Goal: Check status: Check status

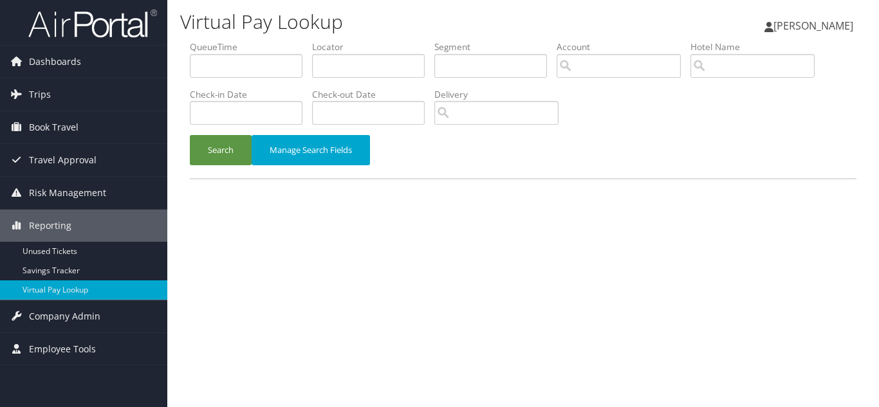
click at [448, 169] on div "Search Manage Search Fields" at bounding box center [523, 156] width 686 height 43
click at [353, 64] on input "text" at bounding box center [368, 66] width 113 height 24
drag, startPoint x: 367, startPoint y: 66, endPoint x: 353, endPoint y: 66, distance: 14.8
click at [353, 66] on input "text" at bounding box center [368, 66] width 113 height 24
paste input "DVFQZK"
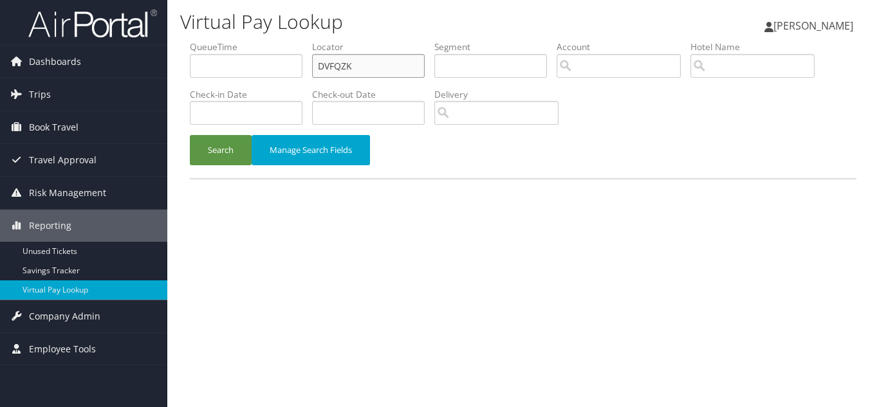
click at [190, 135] on button "Search" at bounding box center [221, 150] width 62 height 30
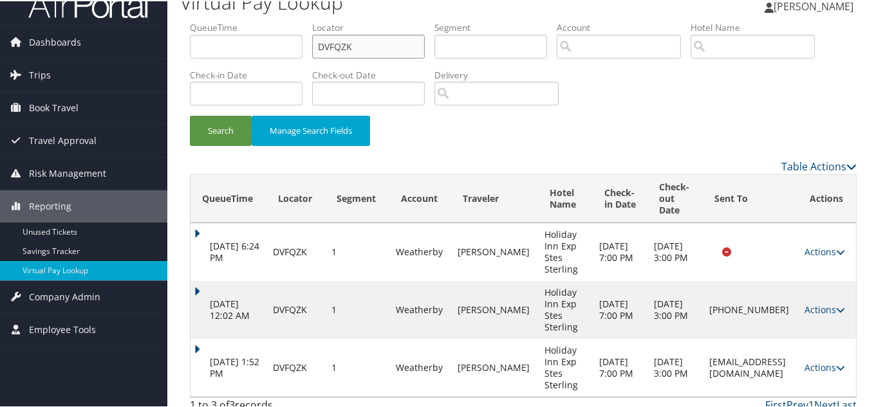
scroll to position [32, 0]
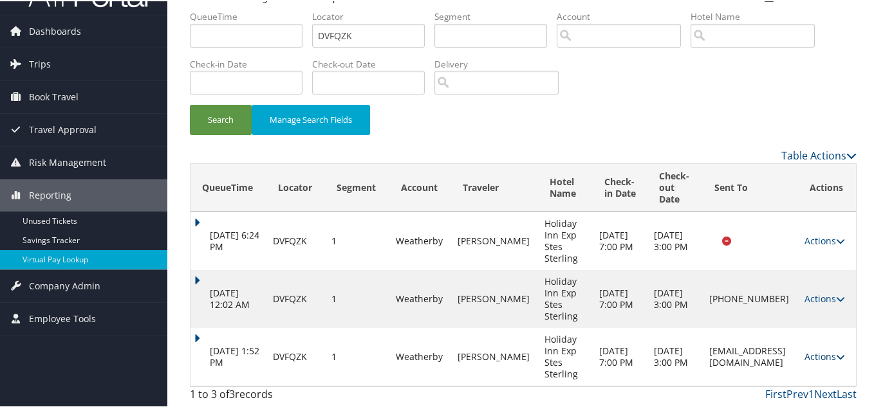
click at [820, 358] on link "Actions" at bounding box center [825, 355] width 41 height 12
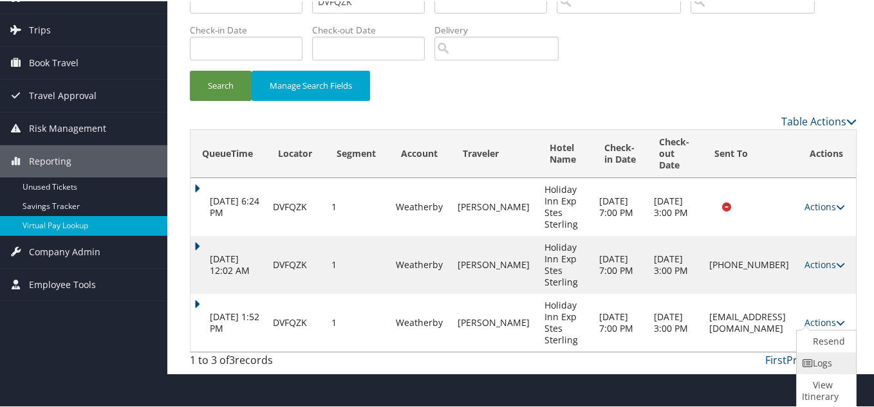
click at [815, 363] on link "Logs" at bounding box center [825, 362] width 56 height 22
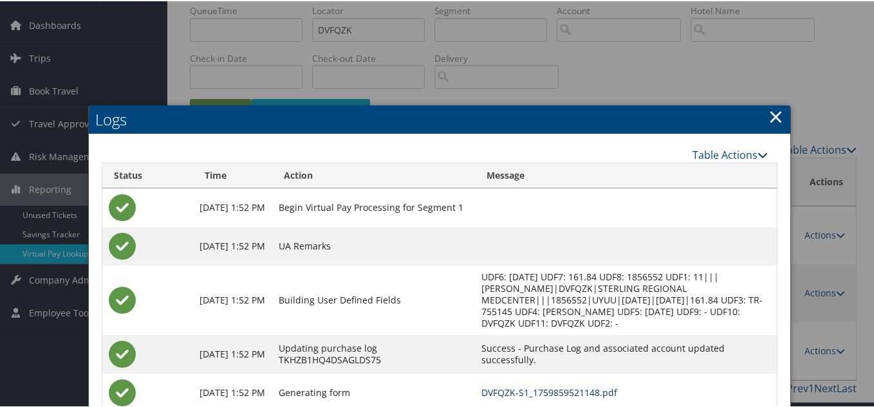
scroll to position [26, 0]
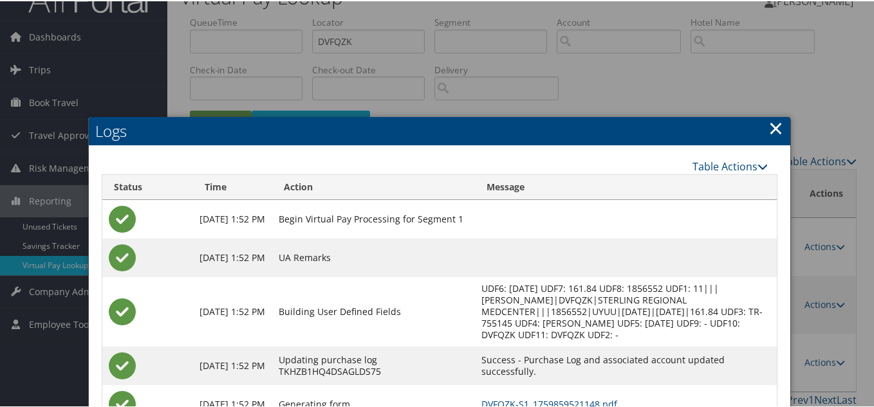
click at [771, 130] on link "×" at bounding box center [775, 127] width 15 height 26
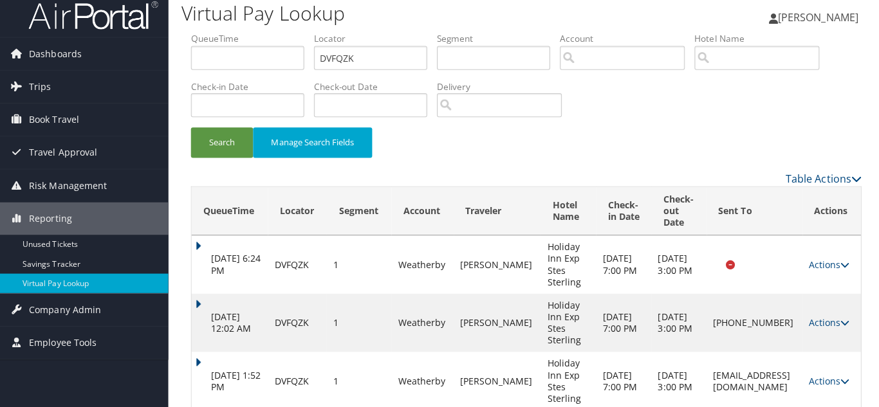
scroll to position [0, 0]
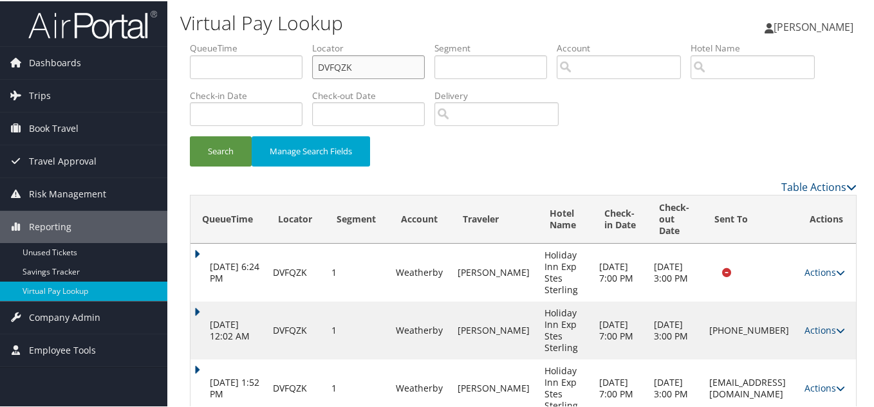
drag, startPoint x: 265, startPoint y: 66, endPoint x: 194, endPoint y: 68, distance: 71.5
click at [207, 41] on ul "QueueTime Locator DVFQZK Segment Account Traveler Hotel Name Check-in Date Chec…" at bounding box center [523, 41] width 667 height 0
paste input "NIVPRQ"
click at [190, 135] on button "Search" at bounding box center [221, 150] width 62 height 30
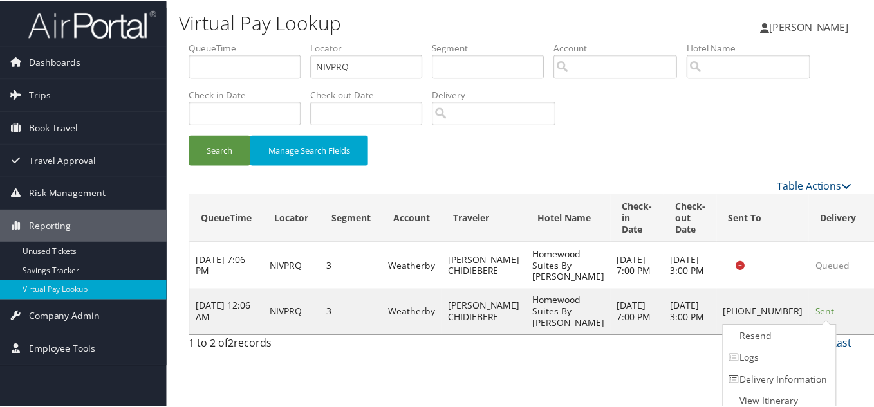
scroll to position [6, 0]
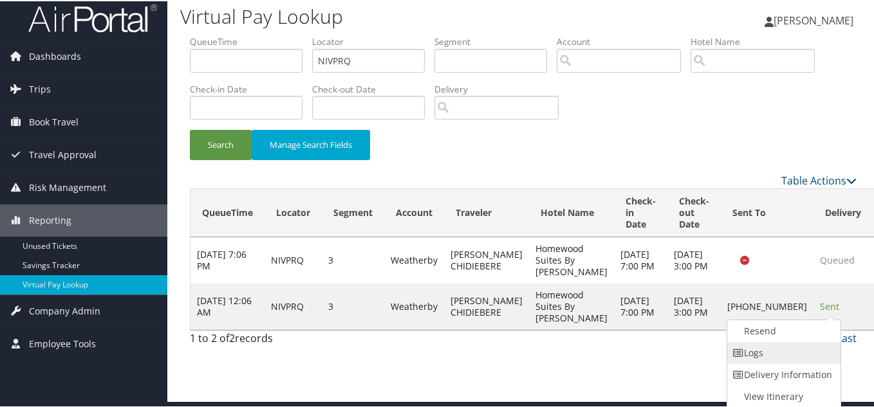
click at [777, 350] on link "Logs" at bounding box center [782, 352] width 110 height 22
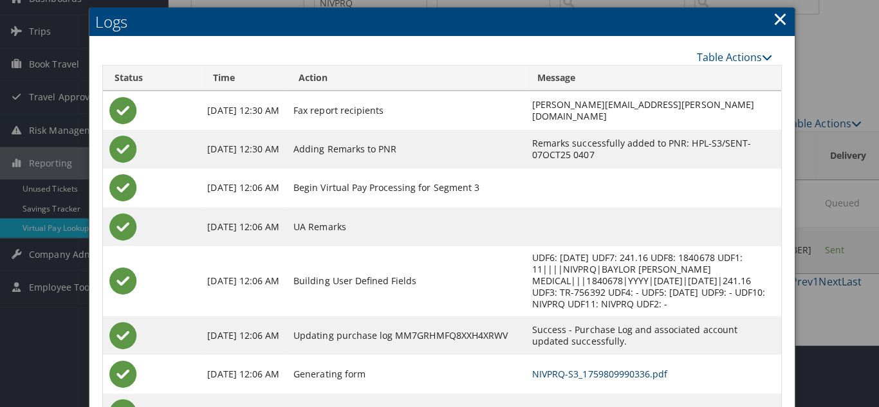
scroll to position [0, 0]
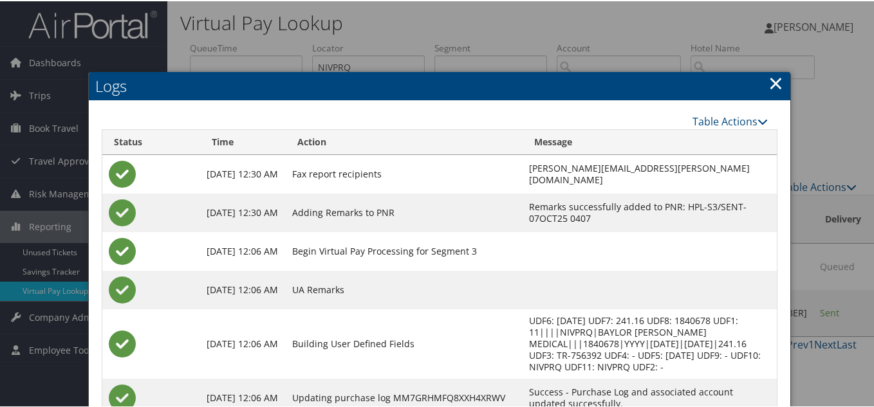
click at [768, 84] on link "×" at bounding box center [775, 82] width 15 height 26
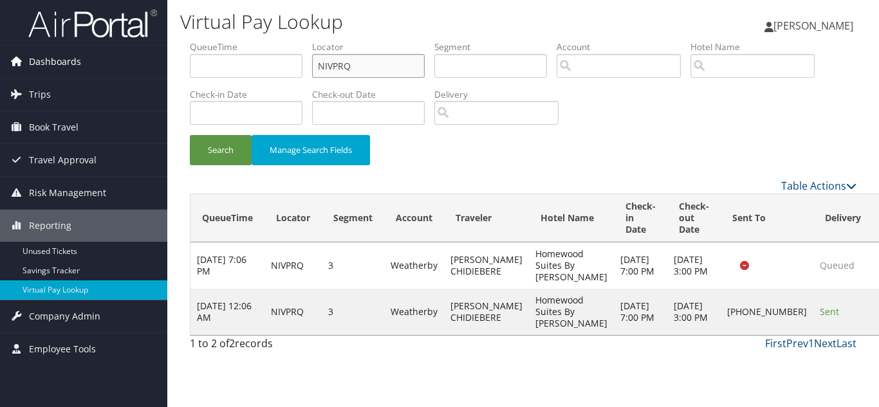
drag, startPoint x: 363, startPoint y: 69, endPoint x: 161, endPoint y: 56, distance: 202.5
click at [161, 56] on div "Dashboards AirPortal 360™ (Manager) My Travel Dashboard Trips Airtinerary® Look…" at bounding box center [439, 203] width 879 height 407
paste input "IHCMSS"
click at [190, 135] on button "Search" at bounding box center [221, 150] width 62 height 30
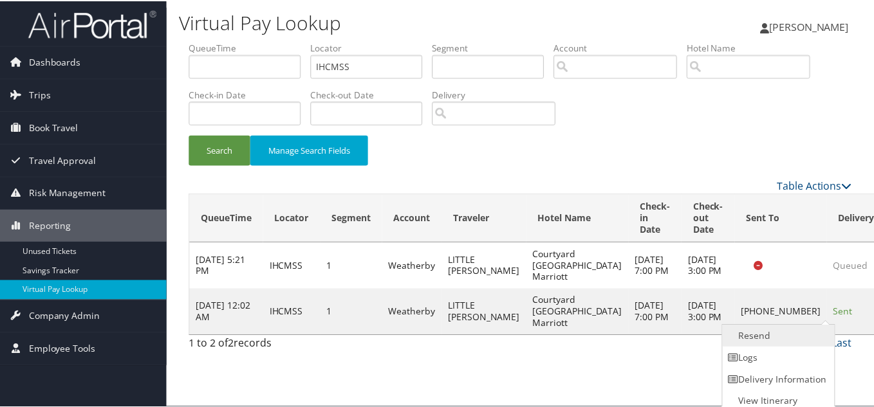
scroll to position [6, 0]
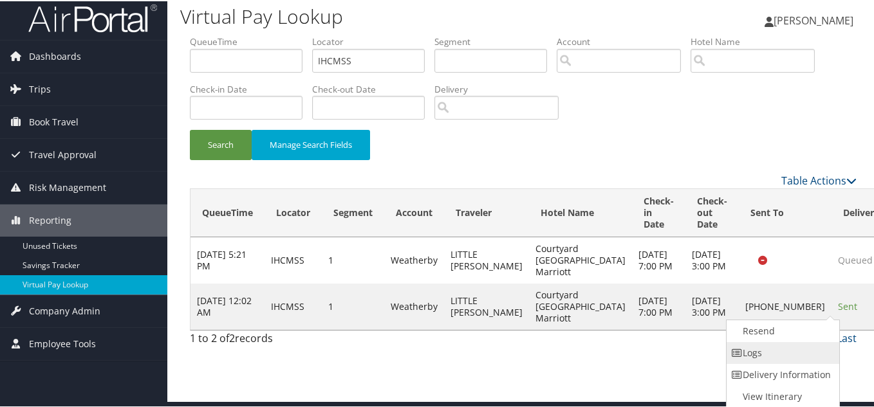
click at [788, 359] on link "Logs" at bounding box center [782, 352] width 110 height 22
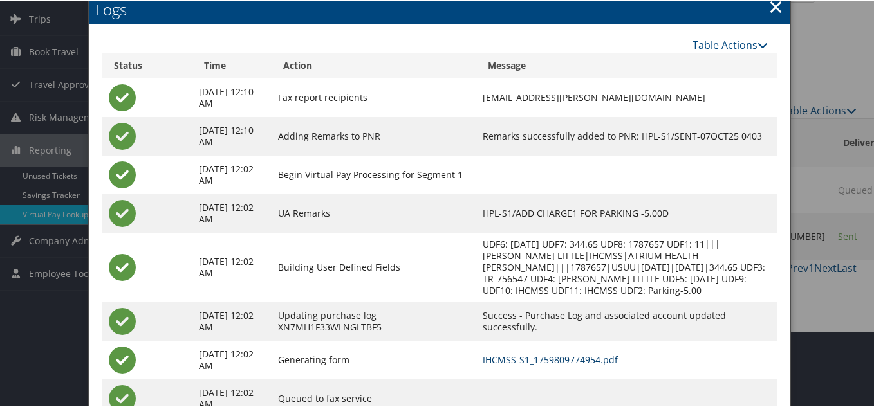
scroll to position [46, 0]
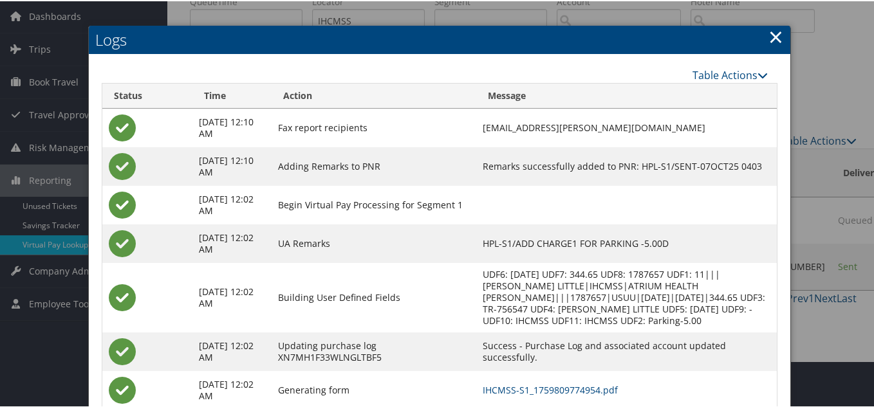
click at [768, 36] on link "×" at bounding box center [775, 36] width 15 height 26
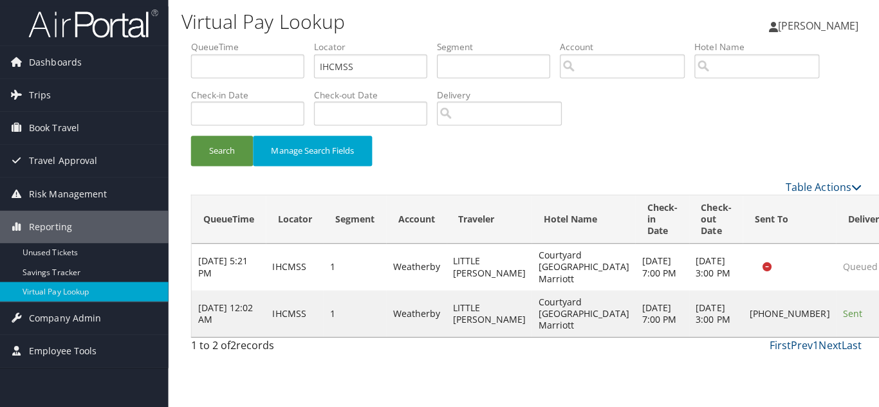
scroll to position [0, 0]
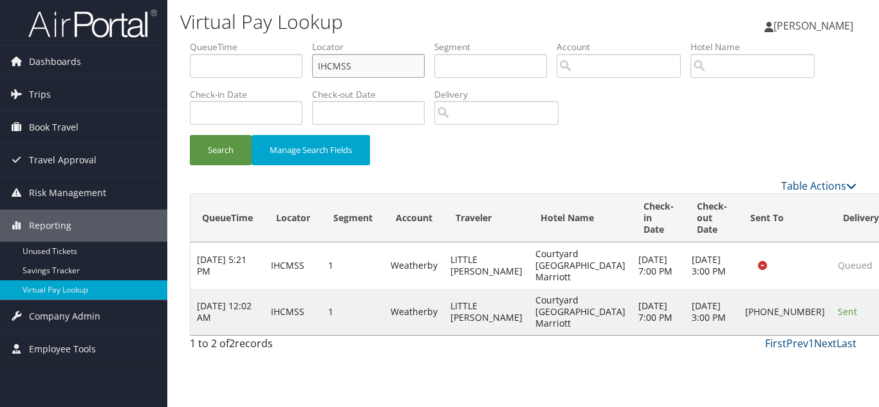
drag, startPoint x: 336, startPoint y: 73, endPoint x: 255, endPoint y: 73, distance: 81.1
click at [267, 41] on ul "QueueTime Locator IHCMSS Segment Account Traveler Hotel Name Check-in Date Chec…" at bounding box center [523, 41] width 667 height 0
paste input "GIBJLA"
click at [190, 135] on button "Search" at bounding box center [221, 150] width 62 height 30
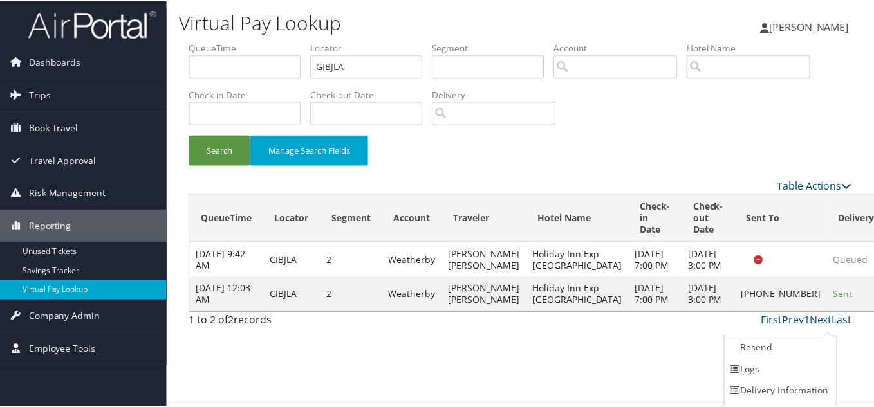
scroll to position [18, 0]
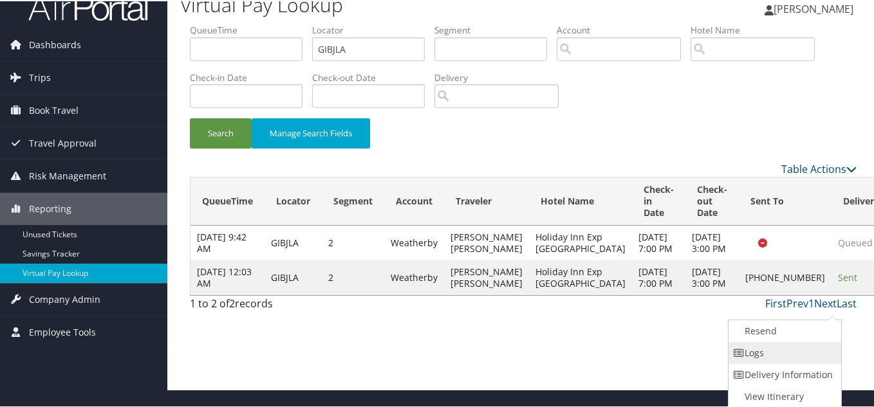
click at [789, 353] on link "Logs" at bounding box center [784, 352] width 110 height 22
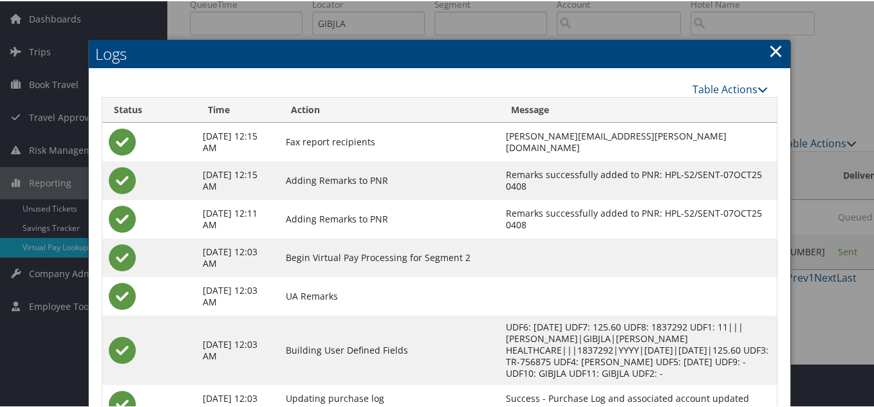
scroll to position [0, 0]
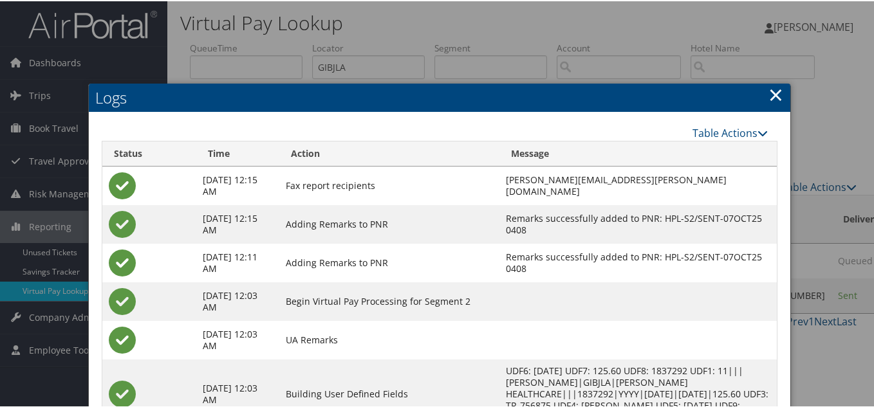
click at [772, 93] on link "×" at bounding box center [775, 93] width 15 height 26
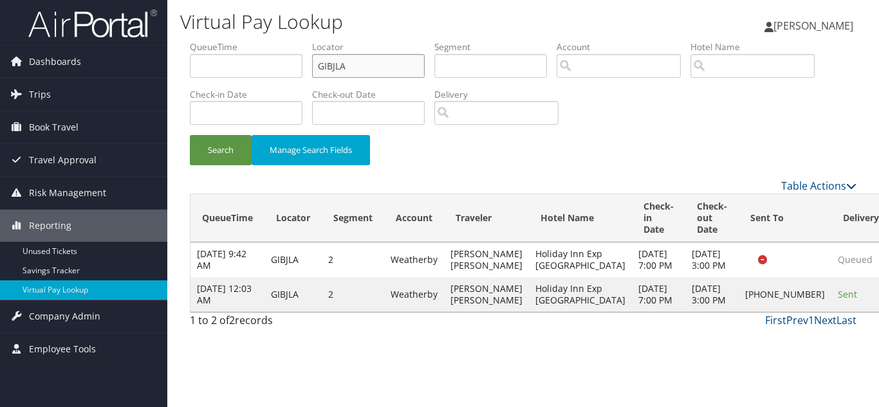
drag, startPoint x: 352, startPoint y: 70, endPoint x: 286, endPoint y: 81, distance: 67.3
click at [284, 41] on ul "QueueTime Locator GIBJLA Segment Account Traveler Hotel Name Check-in Date Chec…" at bounding box center [523, 41] width 667 height 0
paste input "TR-757529"
click at [367, 71] on input "GIBJLA" at bounding box center [368, 66] width 113 height 24
click at [230, 41] on ul "QueueTime Locator GIBJLA Segment Account Traveler Hotel Name Check-in Date Chec…" at bounding box center [523, 41] width 667 height 0
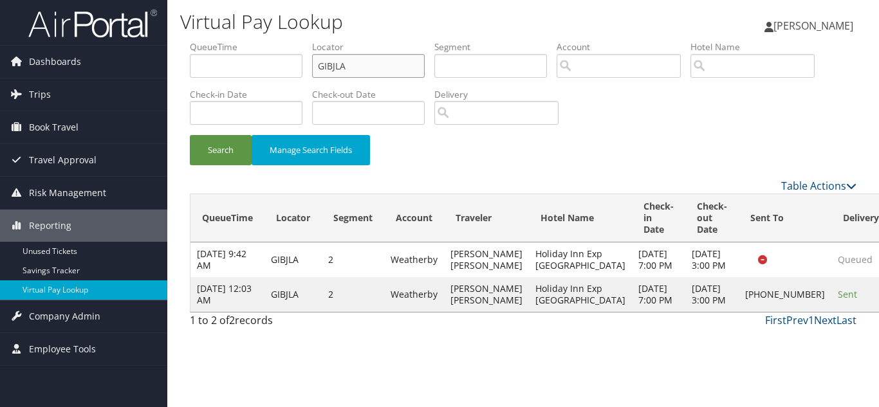
paste input "AEOPOF"
click at [190, 135] on button "Search" at bounding box center [221, 150] width 62 height 30
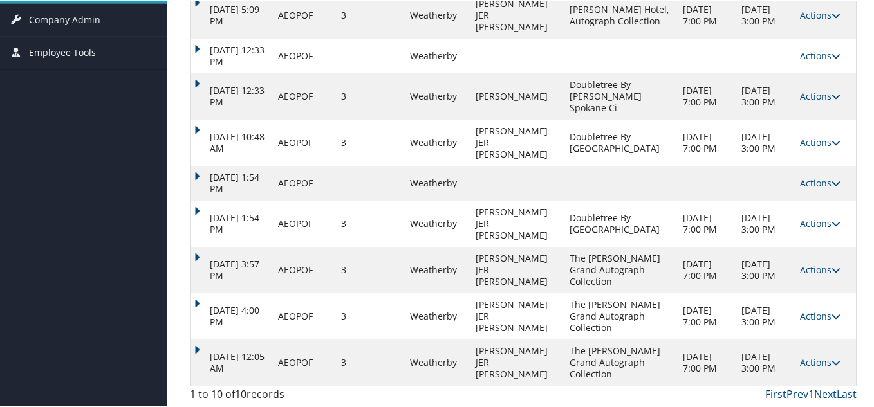
scroll to position [402, 0]
click at [806, 355] on link "Actions" at bounding box center [820, 361] width 41 height 12
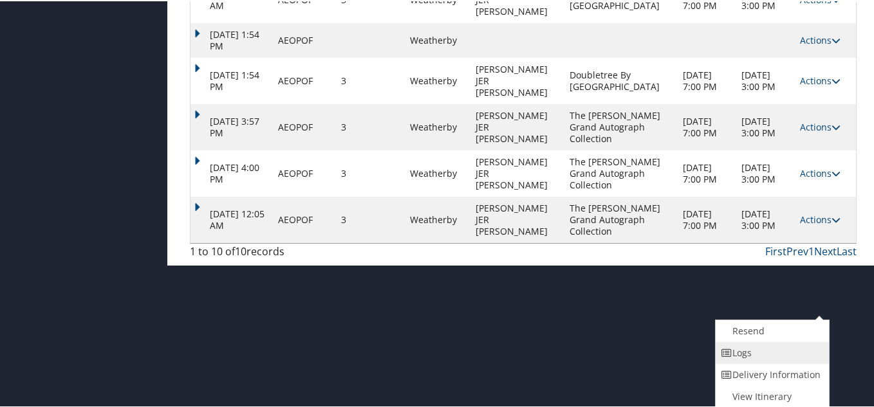
click at [757, 351] on link "Logs" at bounding box center [771, 352] width 110 height 22
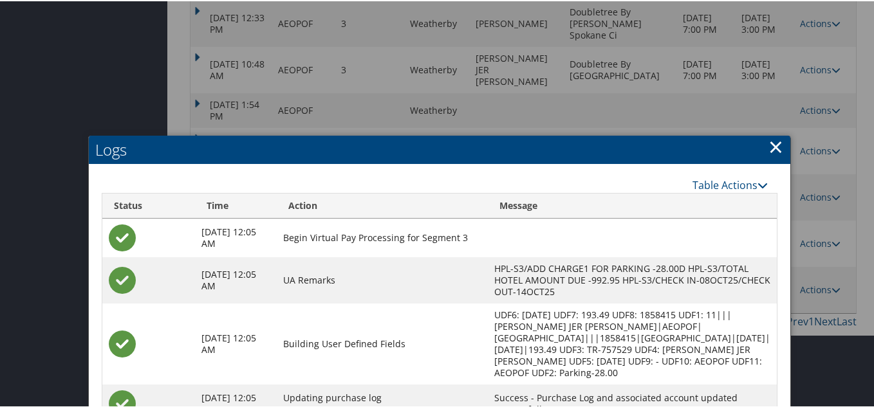
scroll to position [370, 0]
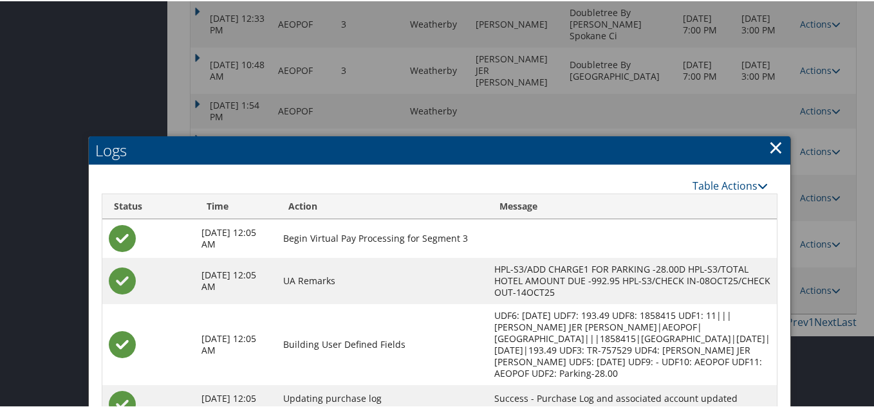
click at [772, 149] on link "×" at bounding box center [775, 146] width 15 height 26
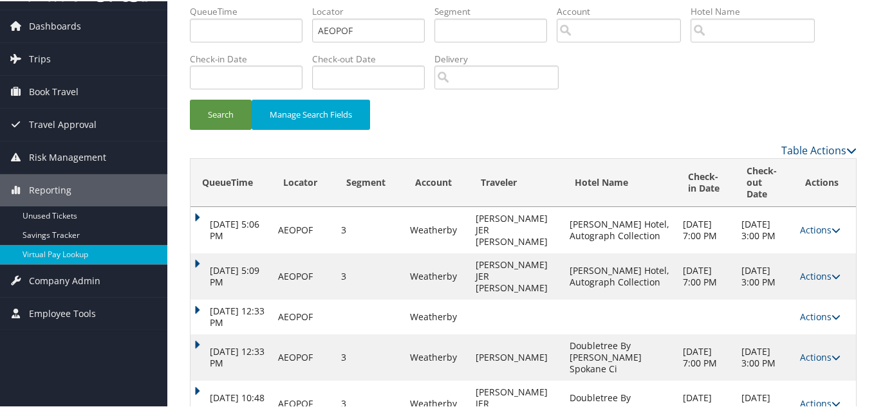
scroll to position [0, 0]
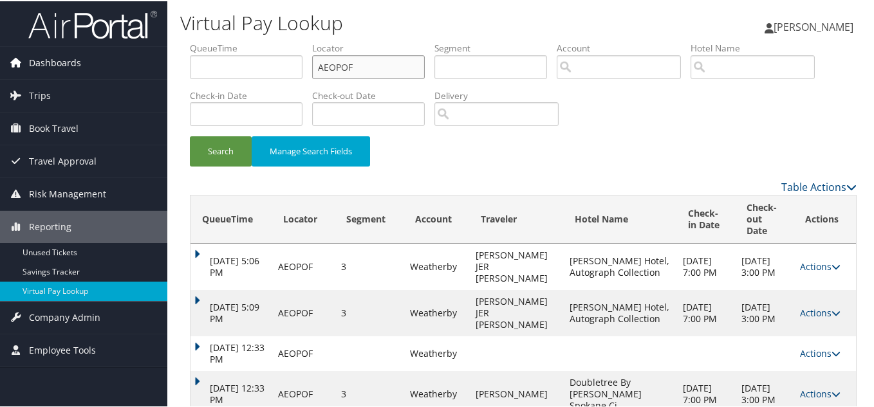
click at [147, 71] on div "Dashboards AirPortal 360™ (Manager) My Travel Dashboard Trips Airtinerary® Look…" at bounding box center [439, 352] width 879 height 705
paste input "LTWVMM"
click at [190, 135] on button "Search" at bounding box center [221, 150] width 62 height 30
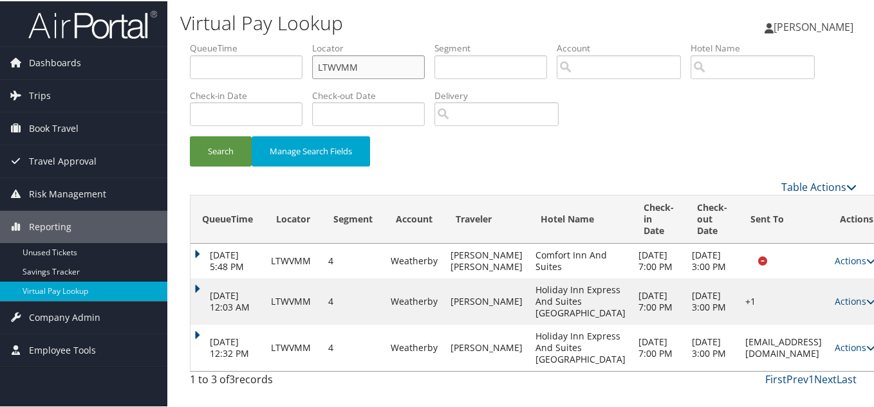
scroll to position [89, 0]
click at [835, 340] on link "Actions" at bounding box center [855, 346] width 41 height 12
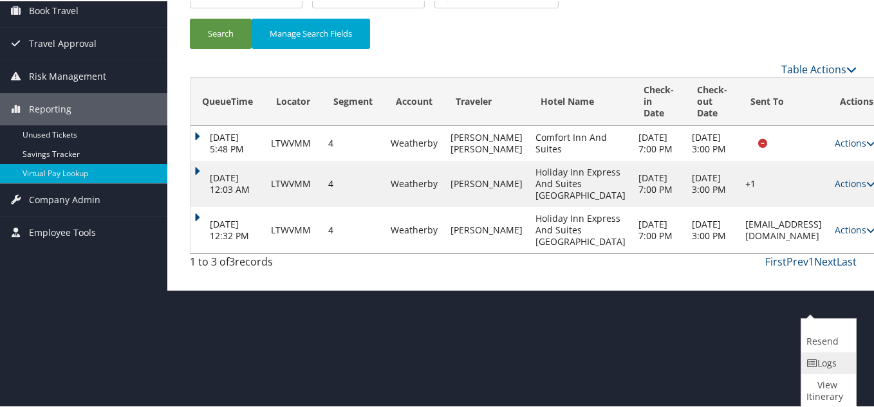
click at [824, 360] on link "Logs" at bounding box center [826, 362] width 51 height 22
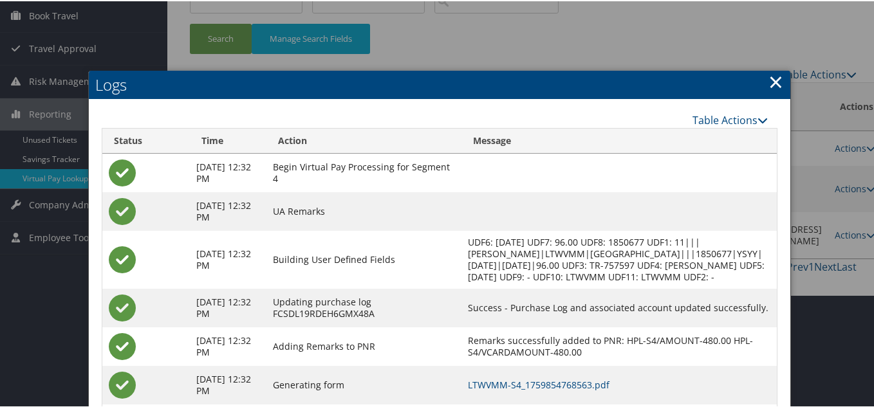
scroll to position [105, 0]
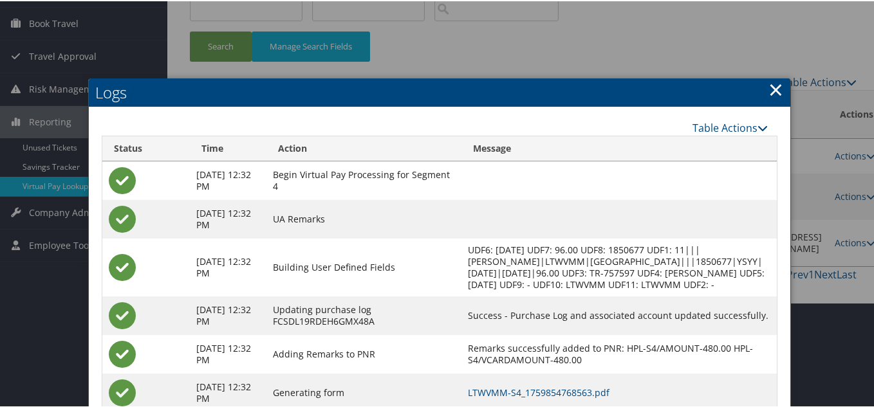
drag, startPoint x: 772, startPoint y: 90, endPoint x: 842, endPoint y: 100, distance: 70.8
click at [772, 90] on link "×" at bounding box center [775, 88] width 15 height 26
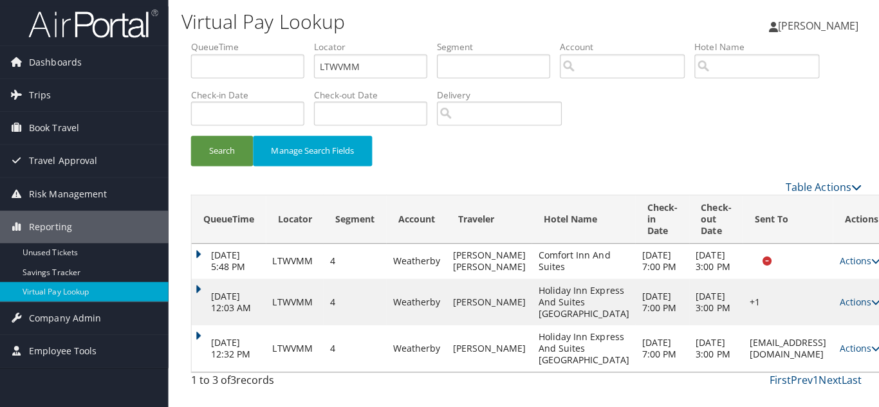
scroll to position [0, 0]
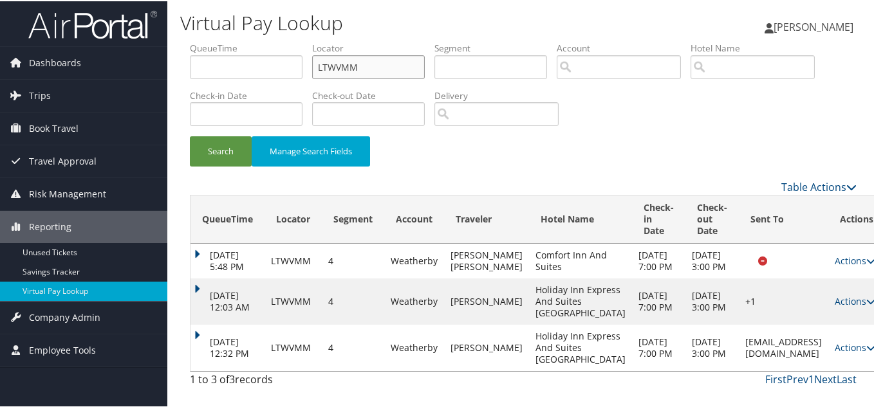
drag, startPoint x: 365, startPoint y: 66, endPoint x: 230, endPoint y: 70, distance: 135.2
click at [254, 41] on ul "QueueTime Locator LTWVMM Segment Account Traveler Hotel Name Check-in Date Chec…" at bounding box center [523, 41] width 667 height 0
paste input "SUFUHS"
click at [190, 135] on button "Search" at bounding box center [221, 150] width 62 height 30
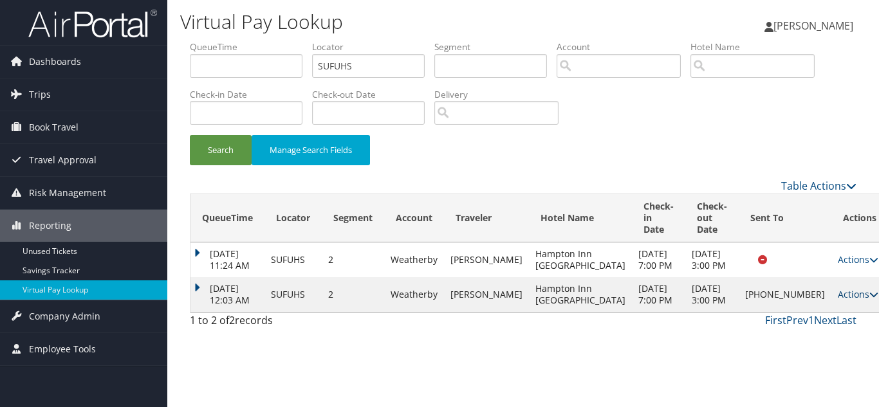
click at [838, 301] on link "Actions" at bounding box center [858, 294] width 41 height 12
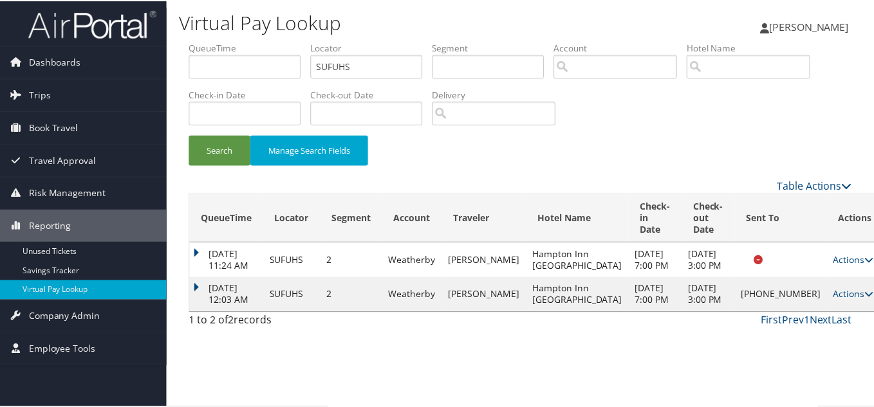
scroll to position [1, 0]
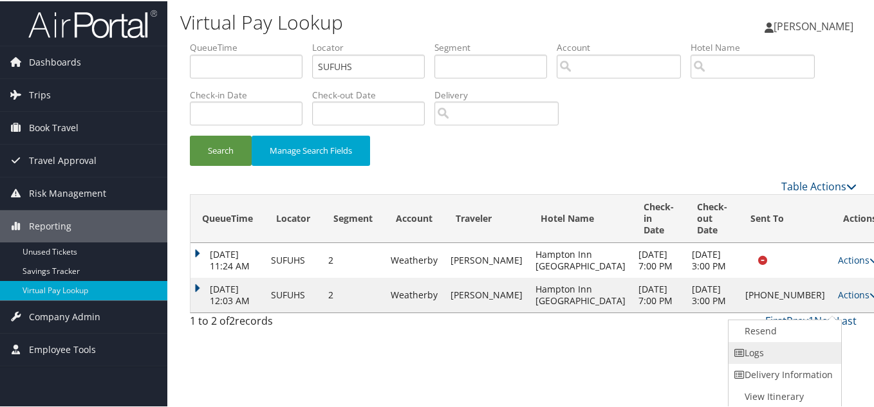
click at [756, 350] on link "Logs" at bounding box center [784, 352] width 110 height 22
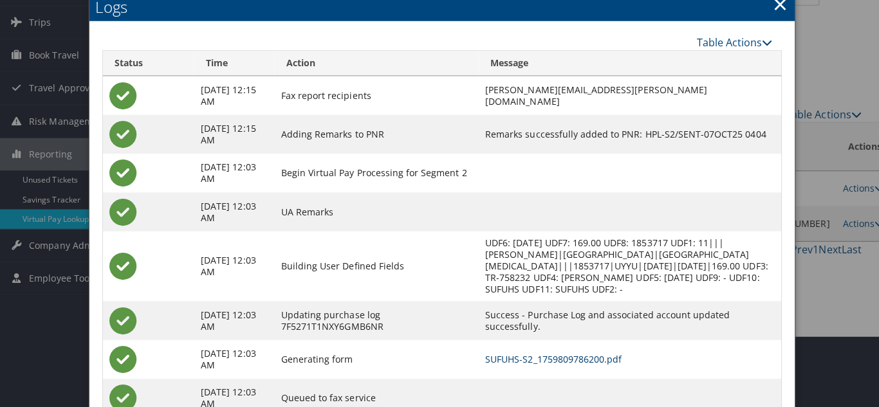
scroll to position [0, 0]
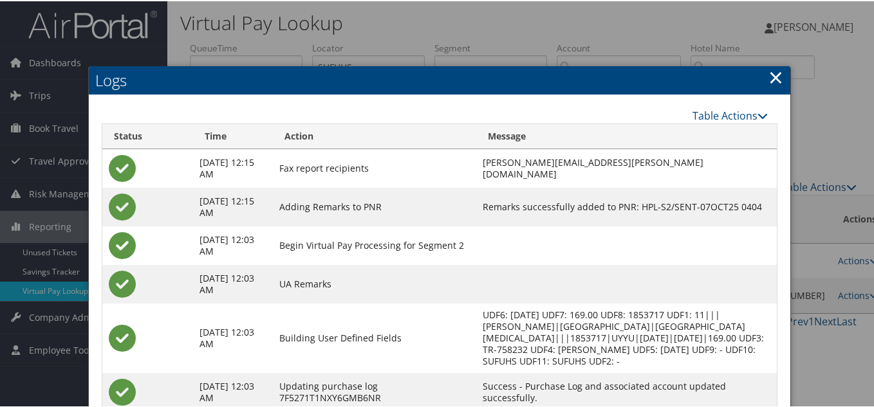
click at [771, 79] on link "×" at bounding box center [775, 76] width 15 height 26
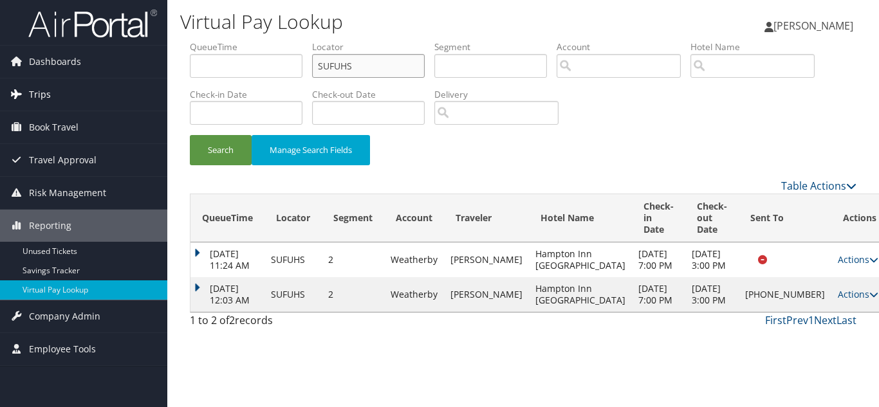
drag, startPoint x: 361, startPoint y: 65, endPoint x: 101, endPoint y: 99, distance: 262.2
click at [106, 97] on div "Dashboards AirPortal 360™ (Manager) My Travel Dashboard Trips Airtinerary® Look…" at bounding box center [439, 203] width 879 height 407
paste input "TR-759934"
click at [374, 68] on input "SUFUHS" at bounding box center [368, 66] width 113 height 24
drag, startPoint x: 375, startPoint y: 66, endPoint x: 247, endPoint y: 69, distance: 128.1
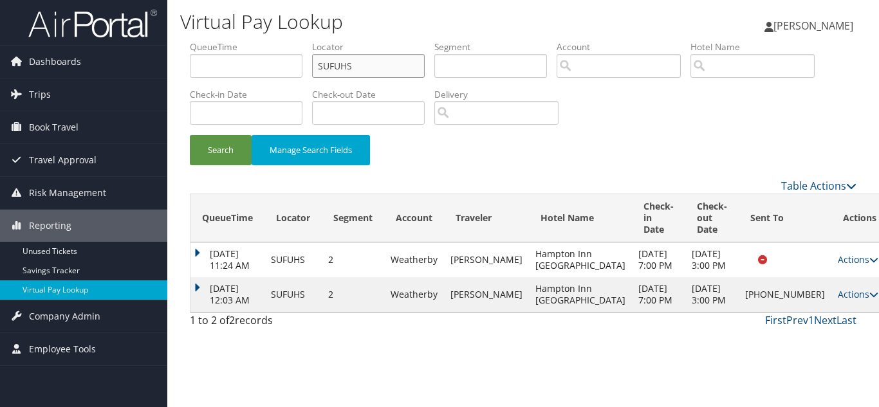
click at [256, 41] on ul "QueueTime Locator SUFUHS Segment Account Traveler Hotel Name Check-in Date Chec…" at bounding box center [523, 41] width 667 height 0
paste input "FWADGR"
click at [190, 135] on button "Search" at bounding box center [221, 150] width 62 height 30
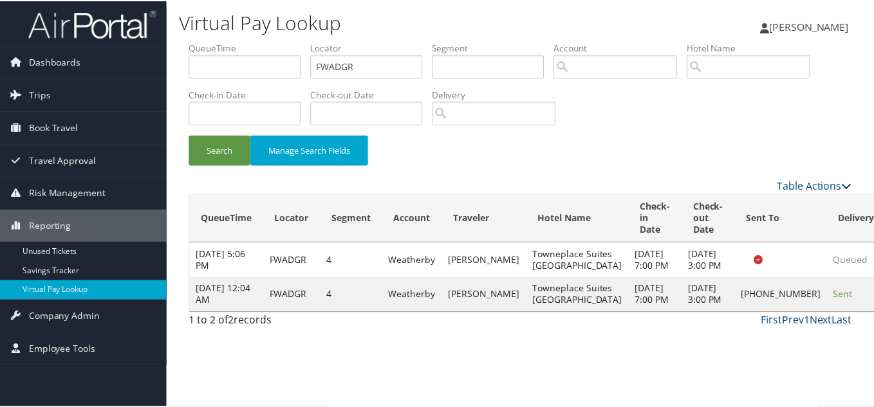
scroll to position [6, 0]
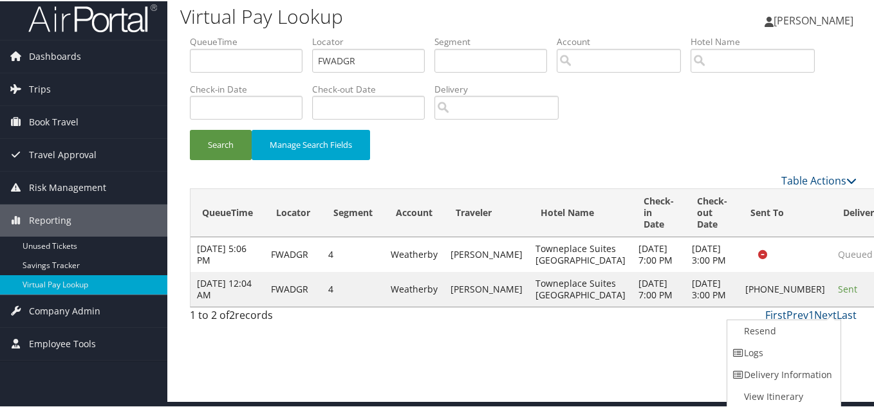
click at [783, 345] on link "Logs" at bounding box center [782, 352] width 110 height 22
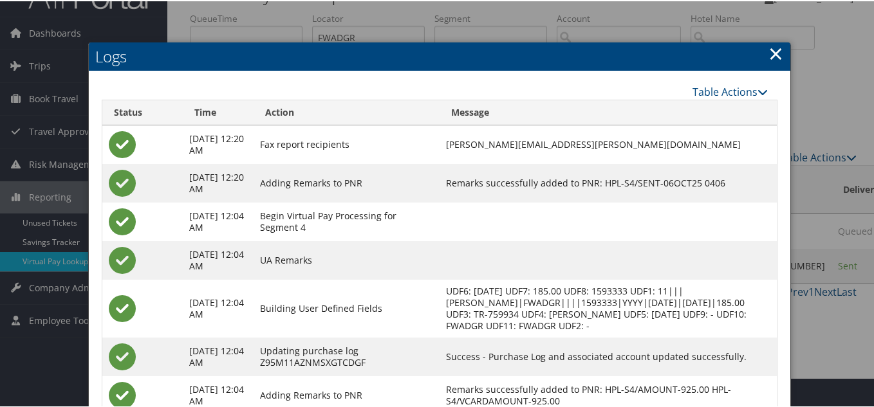
scroll to position [21, 0]
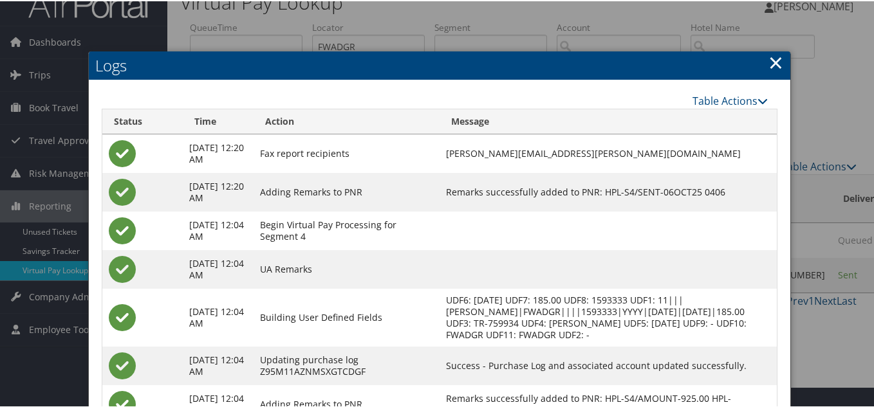
click at [775, 62] on link "×" at bounding box center [775, 61] width 15 height 26
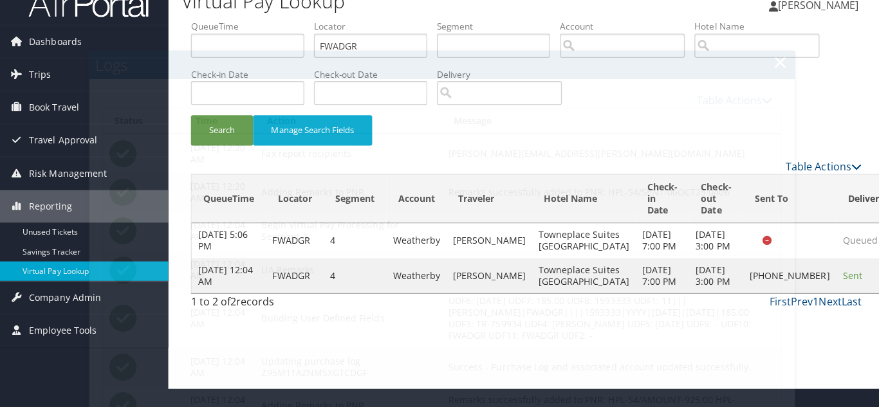
scroll to position [0, 0]
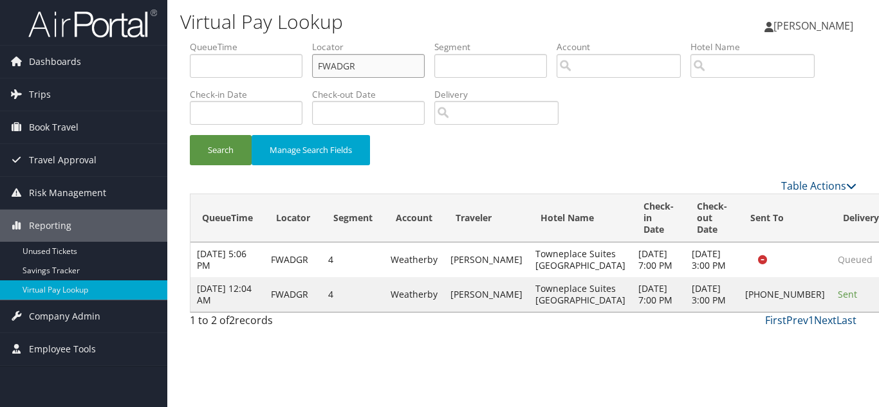
paste input "UJYTOQ"
drag, startPoint x: 292, startPoint y: 65, endPoint x: 174, endPoint y: 66, distance: 117.8
click at [190, 41] on ul "QueueTime Locator FWADGR Segment Account Traveler Hotel Name Check-in Date Chec…" at bounding box center [523, 41] width 667 height 0
click at [190, 135] on button "Search" at bounding box center [221, 150] width 62 height 30
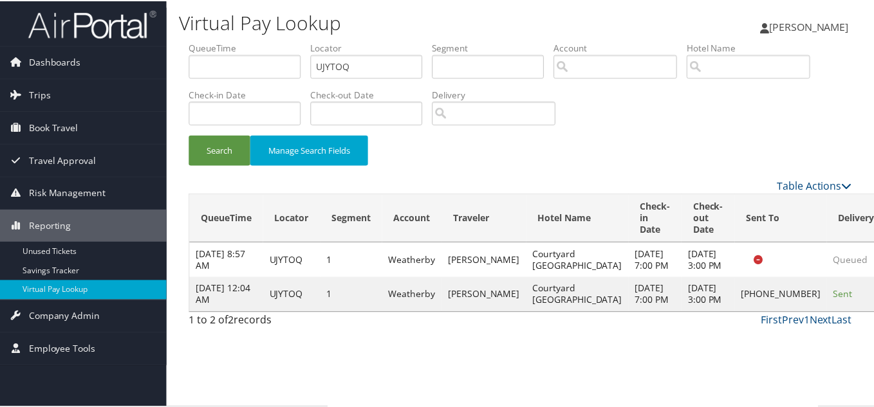
scroll to position [6, 0]
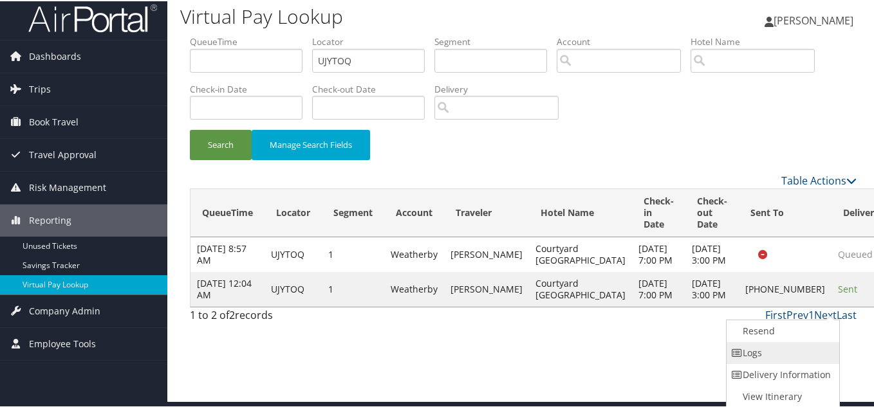
click at [772, 350] on link "Logs" at bounding box center [782, 352] width 110 height 22
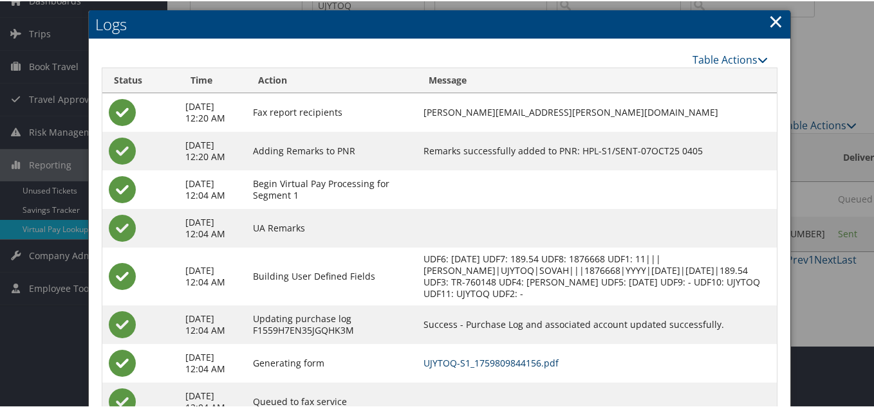
scroll to position [0, 0]
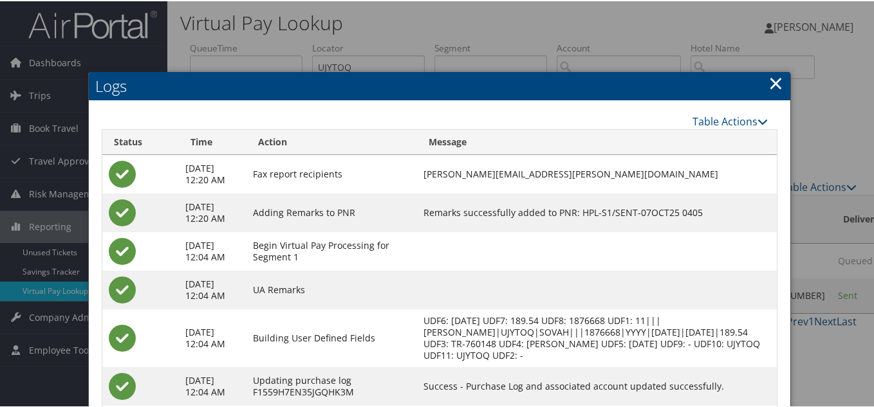
click at [772, 81] on link "×" at bounding box center [775, 82] width 15 height 26
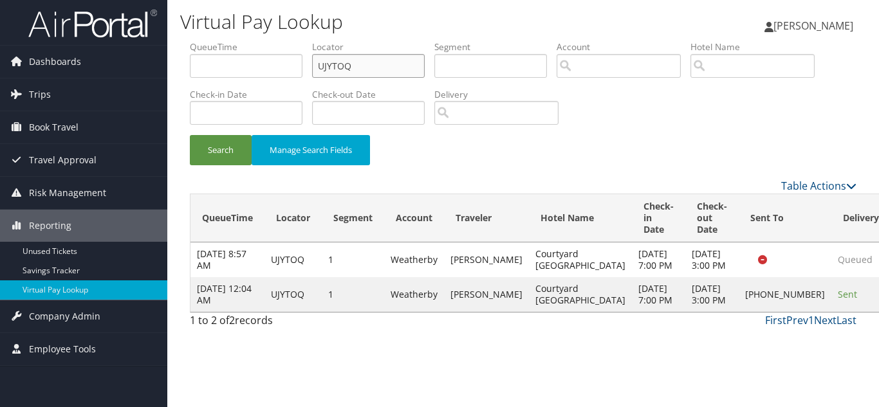
drag, startPoint x: 381, startPoint y: 67, endPoint x: 176, endPoint y: 70, distance: 205.3
click at [198, 41] on ul "QueueTime Locator UJYTOQ Segment Account Traveler Hotel Name Check-in Date Chec…" at bounding box center [523, 41] width 667 height 0
paste input "HSJVHT"
click at [190, 135] on button "Search" at bounding box center [221, 150] width 62 height 30
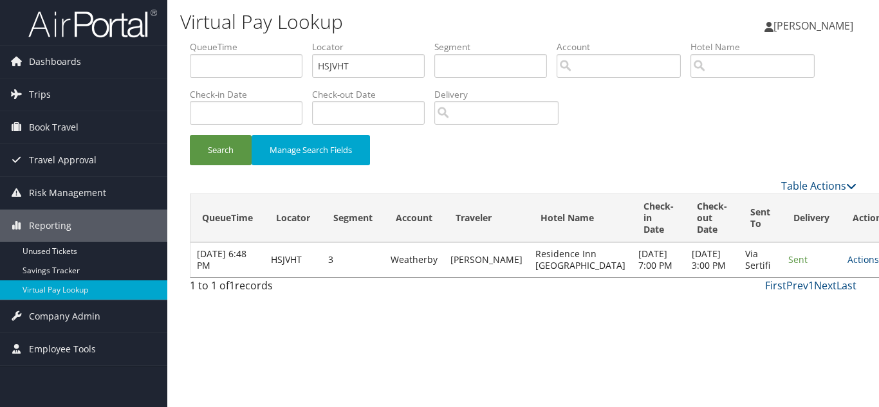
click at [655, 155] on div "Search Manage Search Fields" at bounding box center [523, 156] width 686 height 43
click at [638, 144] on div "Search Manage Search Fields" at bounding box center [523, 156] width 686 height 43
click at [516, 153] on div "Search Manage Search Fields" at bounding box center [523, 156] width 686 height 43
click at [848, 266] on link "Actions" at bounding box center [868, 260] width 41 height 12
click at [805, 310] on link "Logs" at bounding box center [800, 306] width 81 height 22
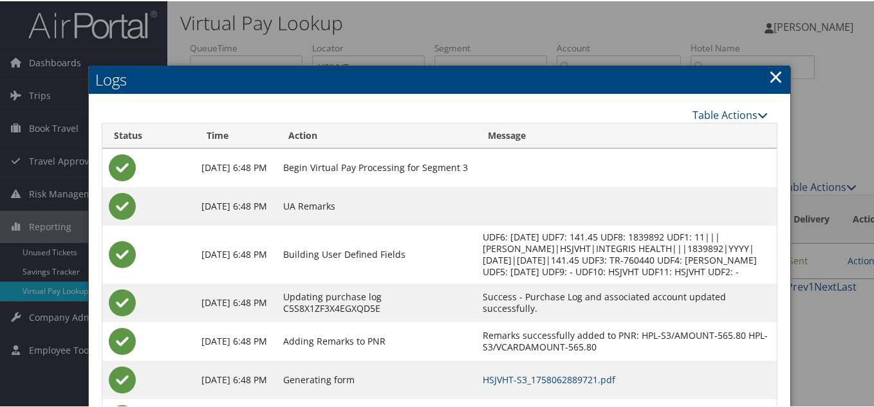
click at [774, 78] on link "×" at bounding box center [775, 75] width 15 height 26
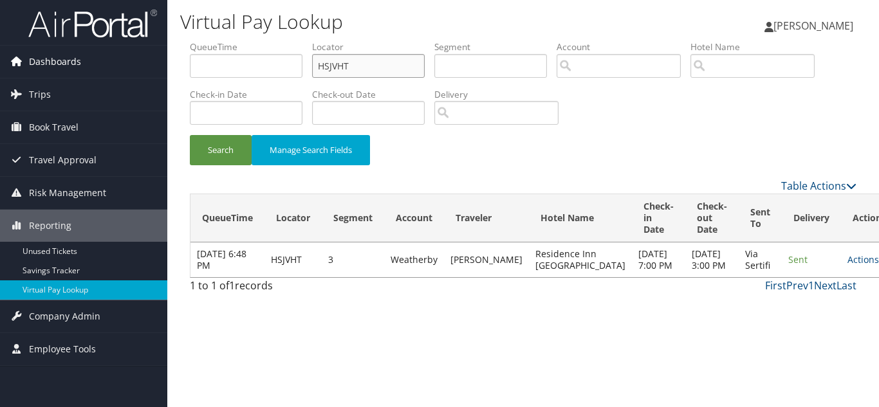
drag, startPoint x: 362, startPoint y: 70, endPoint x: 145, endPoint y: 71, distance: 216.9
click at [152, 70] on div "Dashboards AirPortal 360™ (Manager) My Travel Dashboard Trips Airtinerary® Look…" at bounding box center [439, 203] width 879 height 407
paste input "MDBLVI"
click at [190, 135] on button "Search" at bounding box center [221, 150] width 62 height 30
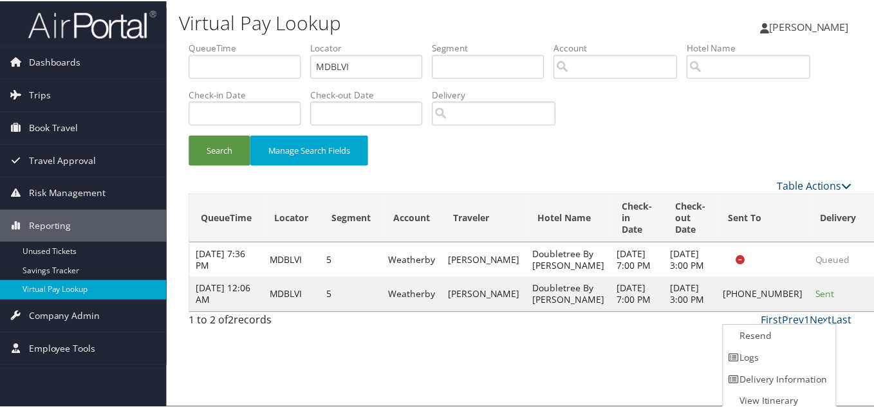
scroll to position [6, 0]
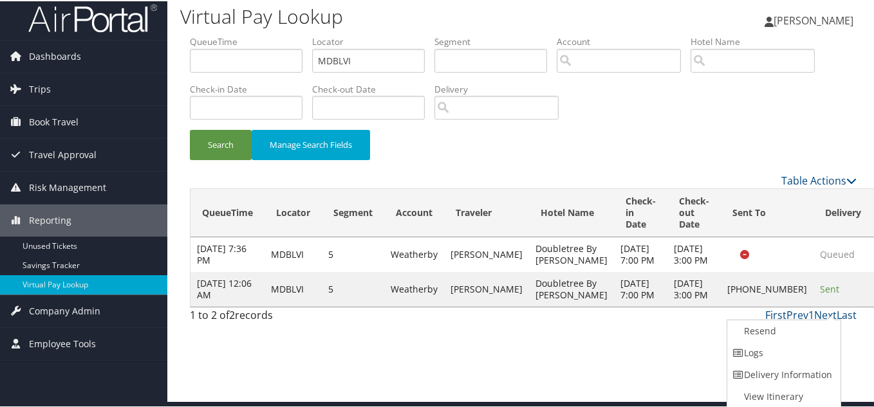
click at [782, 345] on link "Logs" at bounding box center [782, 352] width 110 height 22
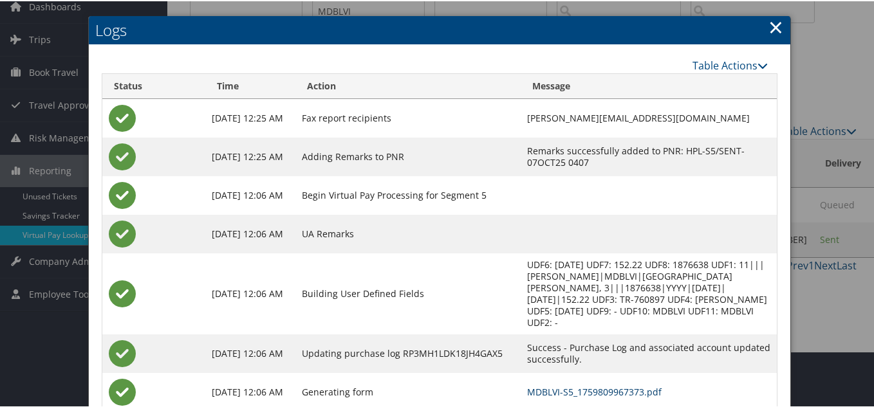
scroll to position [0, 0]
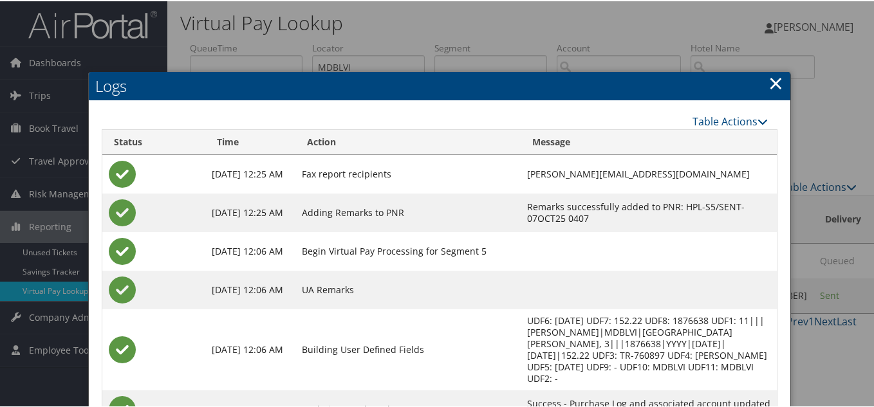
click at [774, 86] on link "×" at bounding box center [775, 82] width 15 height 26
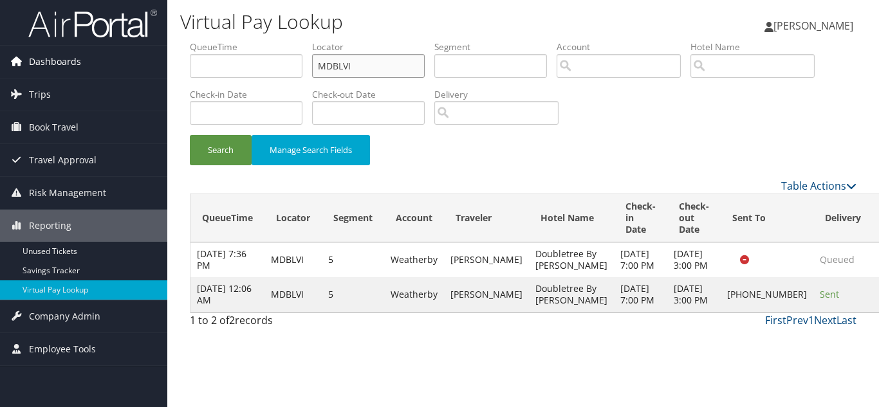
drag, startPoint x: 331, startPoint y: 65, endPoint x: 131, endPoint y: 70, distance: 200.2
click at [138, 70] on div "Dashboards AirPortal 360™ (Manager) My Travel Dashboard Trips Airtinerary® Look…" at bounding box center [439, 203] width 879 height 407
paste input "ETBPYN"
click at [190, 135] on button "Search" at bounding box center [221, 150] width 62 height 30
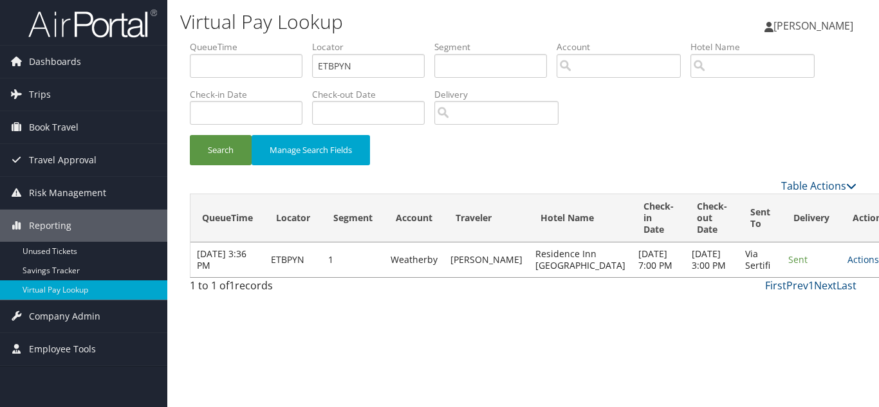
click at [841, 277] on td "Actions Resend Logs View Itinerary" at bounding box center [869, 260] width 57 height 35
click at [848, 266] on link "Actions" at bounding box center [868, 260] width 41 height 12
click at [799, 307] on link "Logs" at bounding box center [800, 312] width 81 height 22
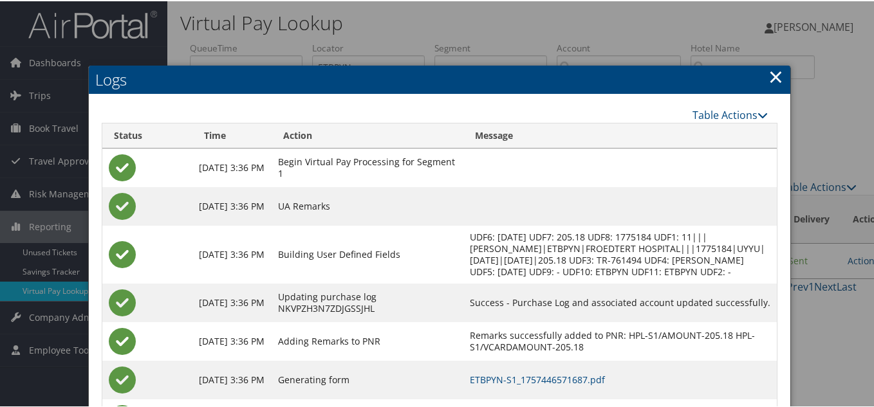
click at [775, 78] on link "×" at bounding box center [775, 75] width 15 height 26
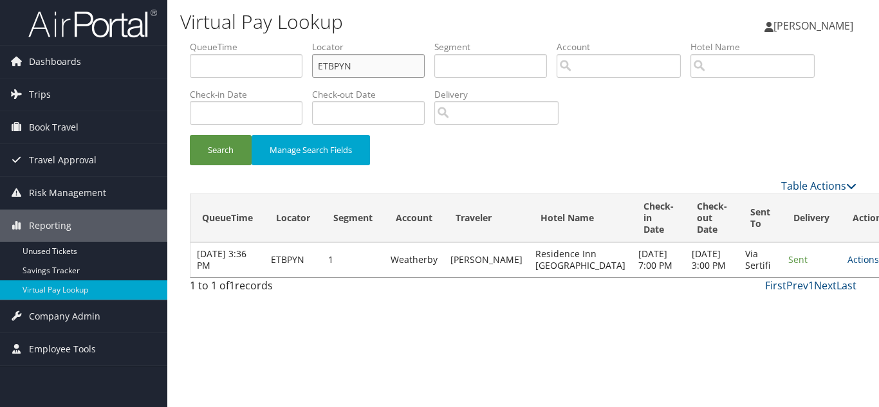
drag, startPoint x: 239, startPoint y: 83, endPoint x: 183, endPoint y: 91, distance: 57.2
click at [190, 89] on form "QueueTime Locator ETBPYN Segment Account Traveler Hotel Name Check-in Date Chec…" at bounding box center [523, 110] width 667 height 138
paste input "WWVICG"
click at [190, 135] on button "Search" at bounding box center [221, 150] width 62 height 30
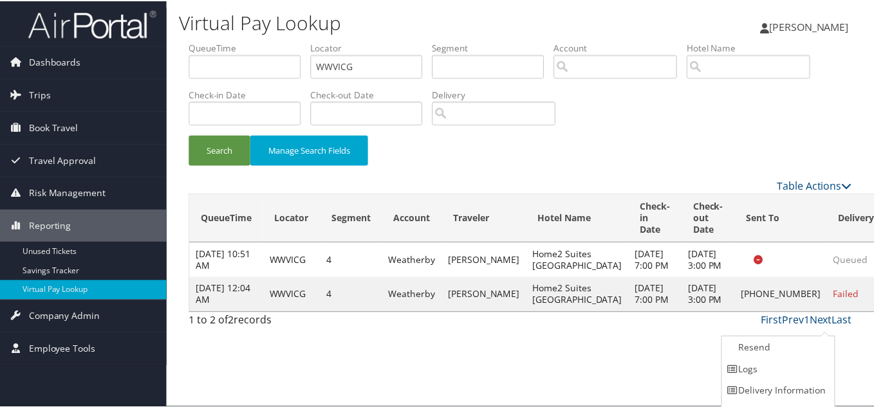
scroll to position [18, 0]
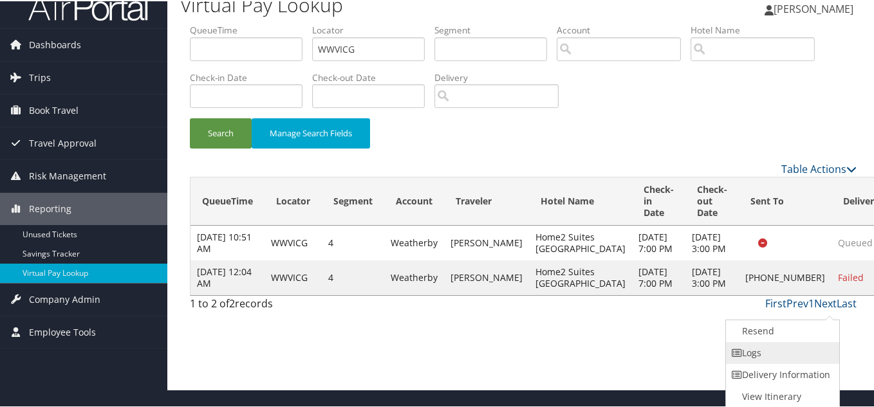
click at [788, 353] on link "Logs" at bounding box center [781, 352] width 110 height 22
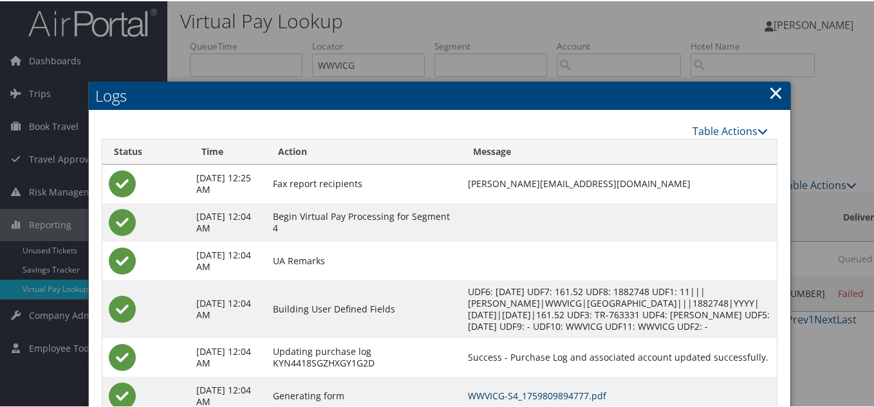
scroll to position [0, 0]
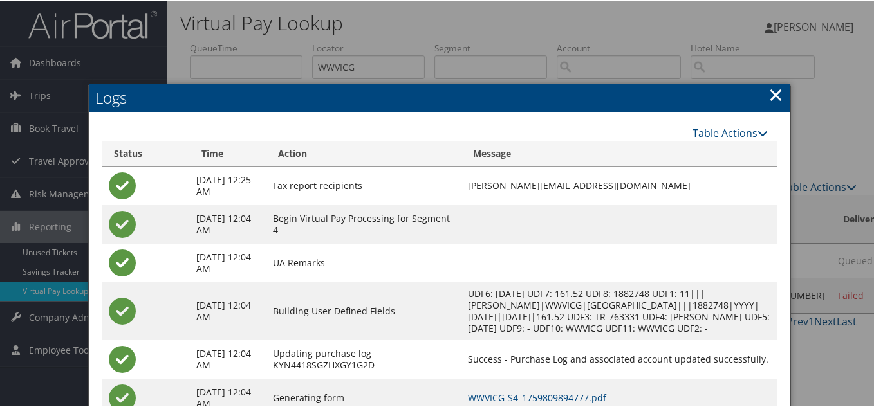
click at [770, 91] on link "×" at bounding box center [775, 93] width 15 height 26
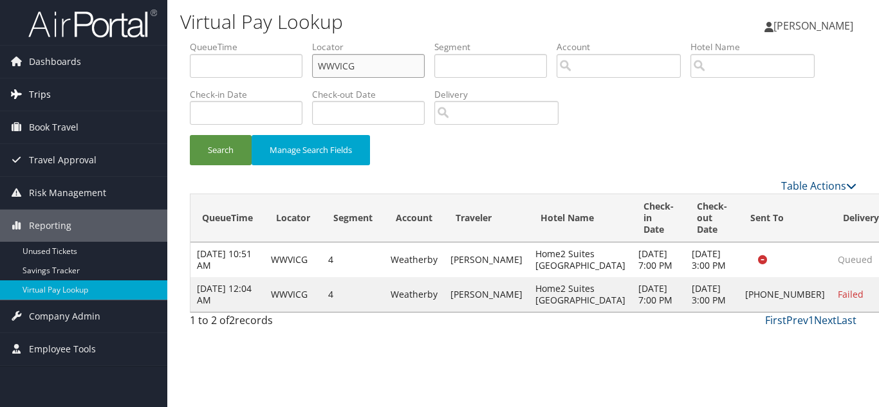
drag, startPoint x: 359, startPoint y: 68, endPoint x: 42, endPoint y: 89, distance: 318.1
click at [45, 89] on div "Dashboards AirPortal 360™ (Manager) My Travel Dashboard Trips Airtinerary® Look…" at bounding box center [439, 203] width 879 height 407
paste input "NHOZMX"
click at [190, 135] on button "Search" at bounding box center [221, 150] width 62 height 30
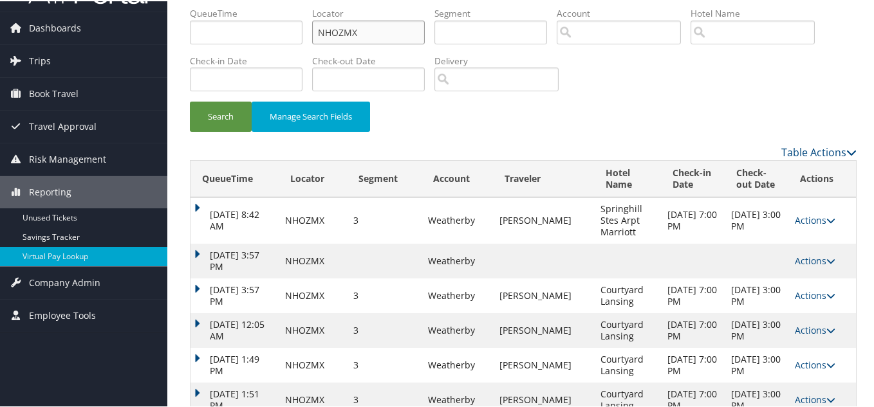
scroll to position [66, 0]
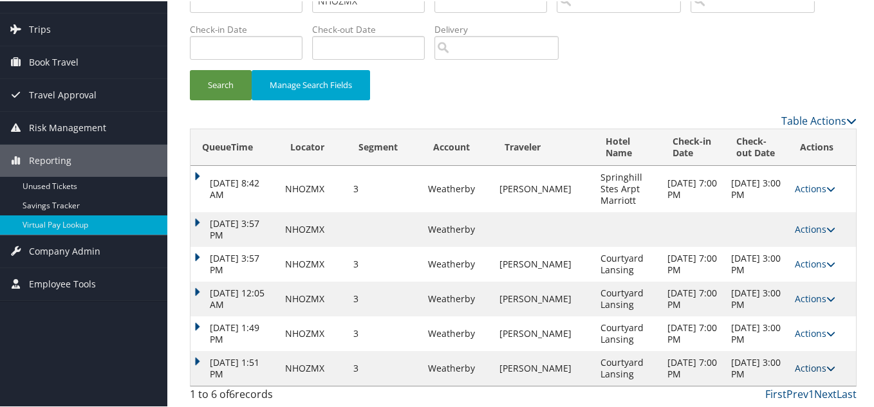
click at [816, 369] on link "Actions" at bounding box center [815, 367] width 41 height 12
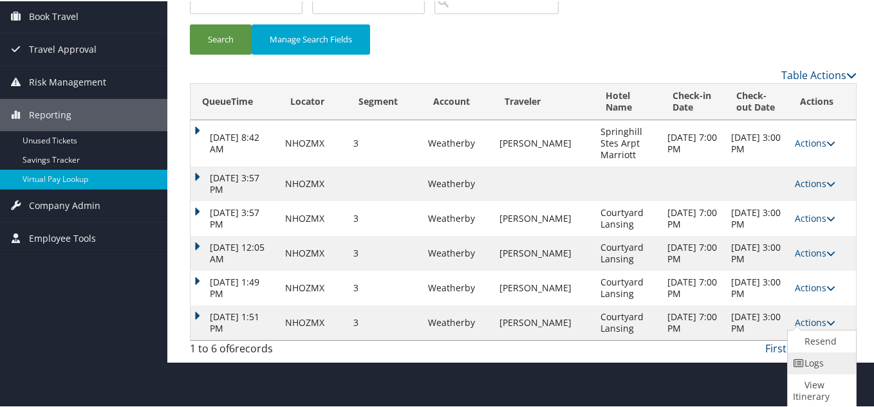
click at [815, 363] on link "Logs" at bounding box center [820, 362] width 65 height 22
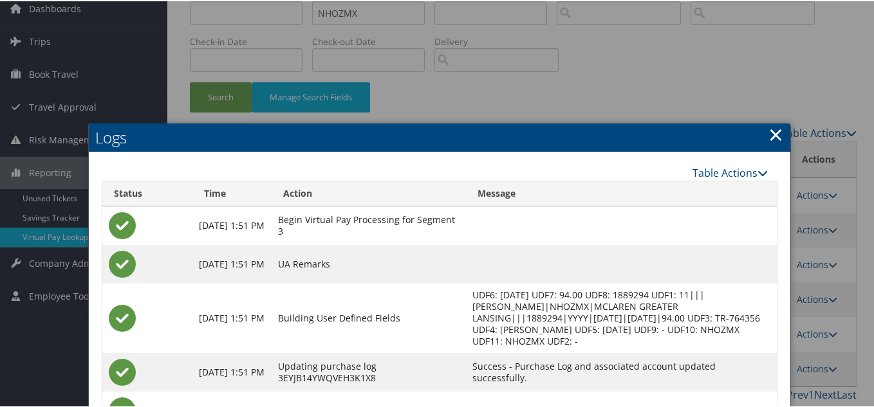
scroll to position [49, 0]
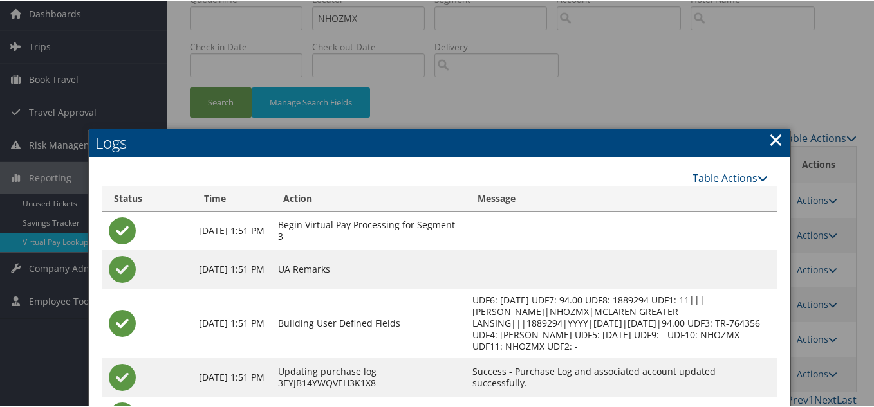
click at [776, 139] on link "×" at bounding box center [775, 139] width 15 height 26
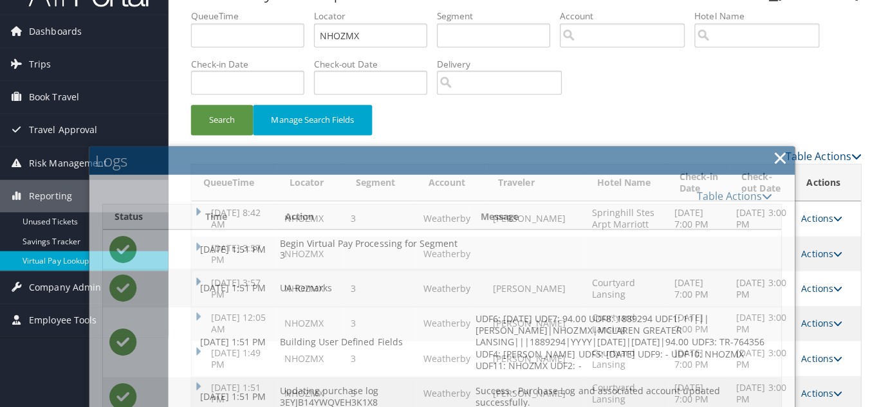
scroll to position [0, 0]
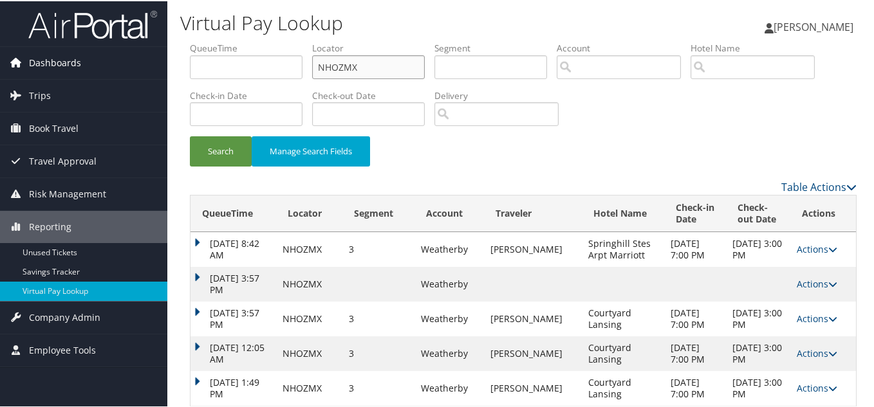
drag, startPoint x: 317, startPoint y: 70, endPoint x: 115, endPoint y: 71, distance: 202.1
click at [166, 70] on div "Dashboards AirPortal 360™ (Manager) My Travel Dashboard Trips Airtinerary® Look…" at bounding box center [439, 231] width 879 height 462
paste input "KBENMV"
click at [190, 135] on button "Search" at bounding box center [221, 150] width 62 height 30
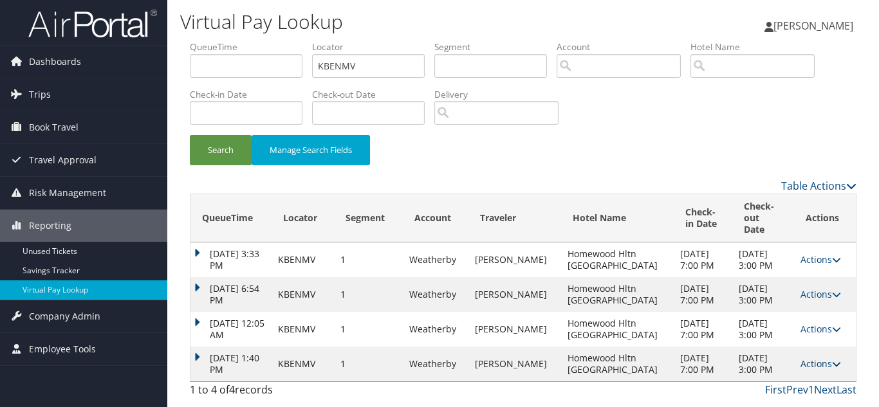
click at [823, 358] on link "Actions" at bounding box center [821, 364] width 41 height 12
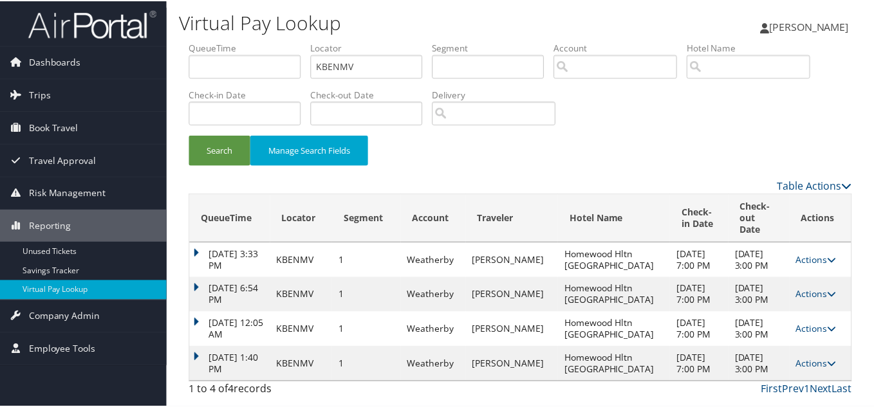
scroll to position [31, 0]
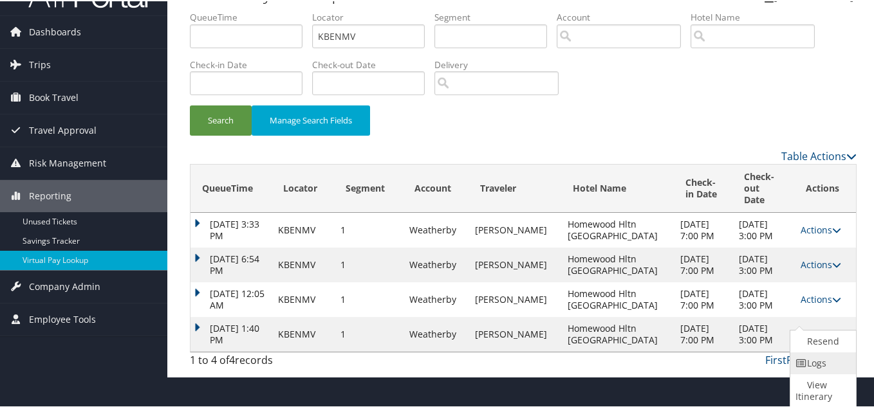
click at [825, 368] on link "Logs" at bounding box center [821, 362] width 62 height 22
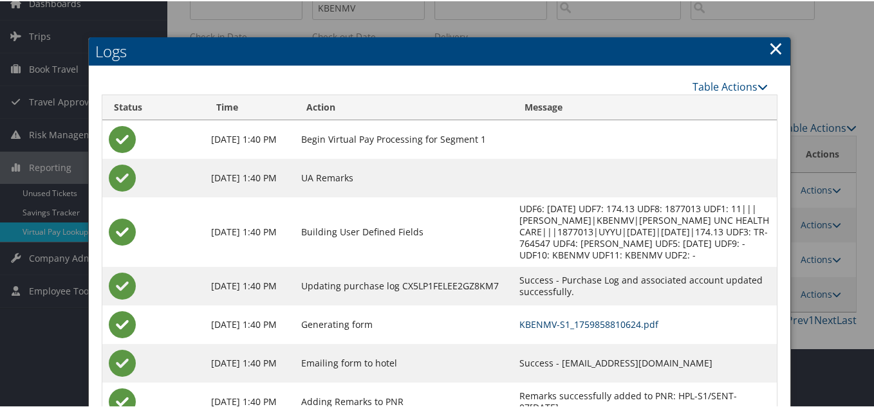
scroll to position [0, 0]
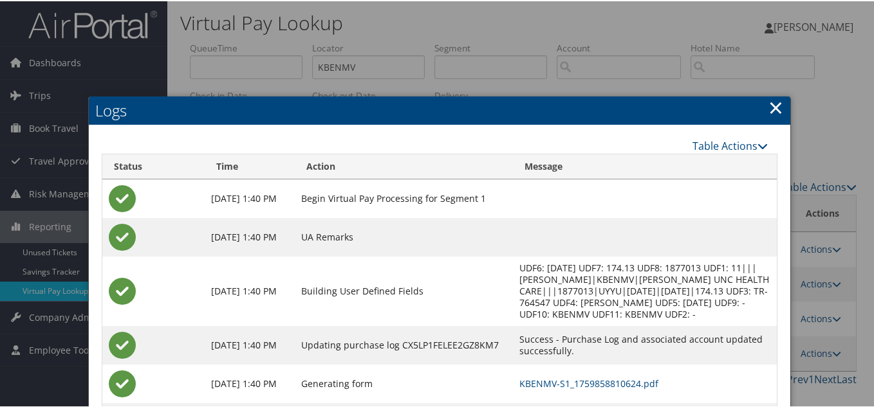
click at [772, 107] on link "×" at bounding box center [775, 106] width 15 height 26
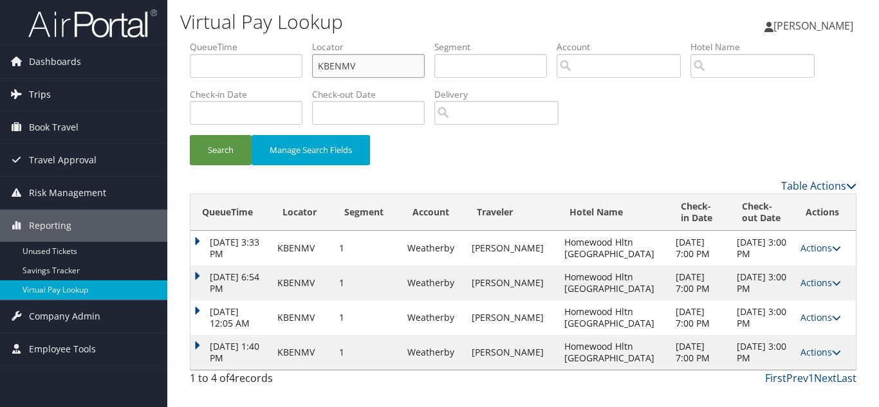
drag, startPoint x: 337, startPoint y: 74, endPoint x: 11, endPoint y: 82, distance: 325.8
click at [32, 75] on div "Dashboards AirPortal 360™ (Manager) My Travel Dashboard Trips Airtinerary® Look…" at bounding box center [439, 203] width 879 height 407
paste input "GJNECH"
click at [190, 135] on button "Search" at bounding box center [221, 150] width 62 height 30
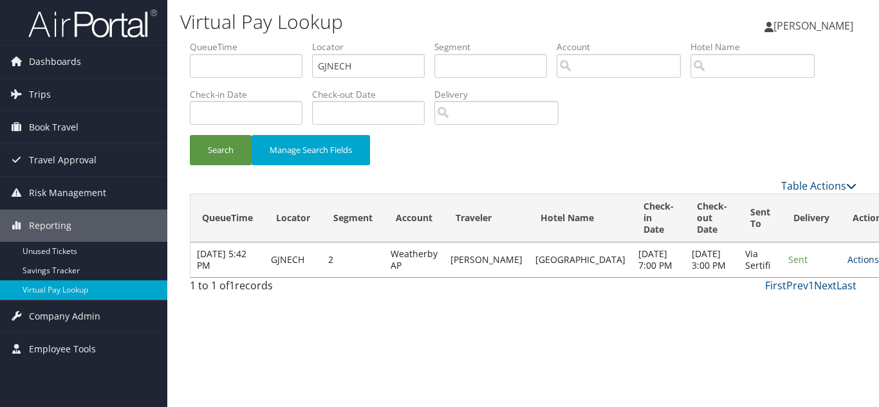
click at [848, 266] on link "Actions" at bounding box center [868, 260] width 41 height 12
click at [808, 305] on link "Logs" at bounding box center [803, 306] width 81 height 22
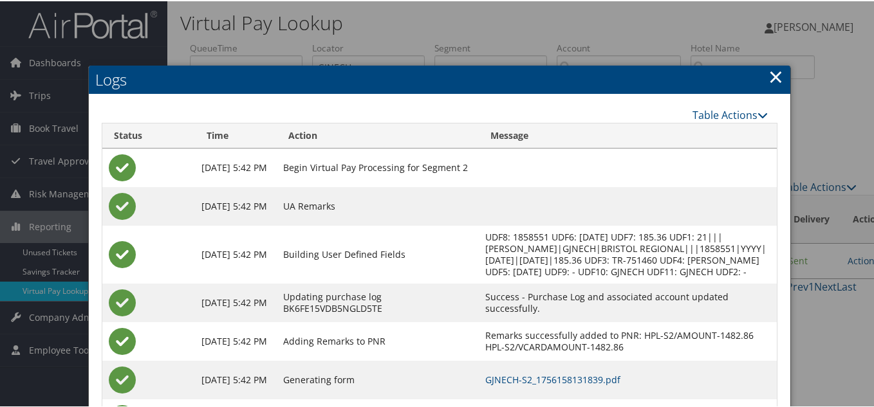
click at [775, 77] on link "×" at bounding box center [775, 75] width 15 height 26
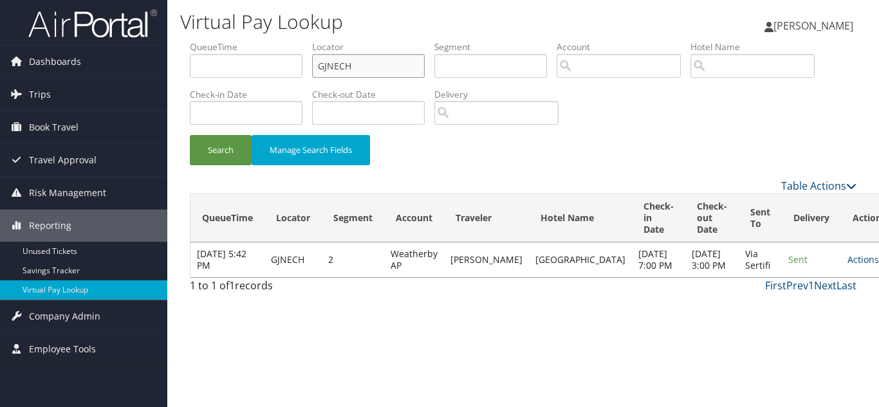
drag, startPoint x: 381, startPoint y: 72, endPoint x: 188, endPoint y: 72, distance: 193.1
click at [191, 41] on ul "QueueTime Locator GJNECH Segment Account Traveler Hotel Name Check-in Date Chec…" at bounding box center [523, 41] width 667 height 0
paste input "FRBKWX"
click at [190, 135] on button "Search" at bounding box center [221, 150] width 62 height 30
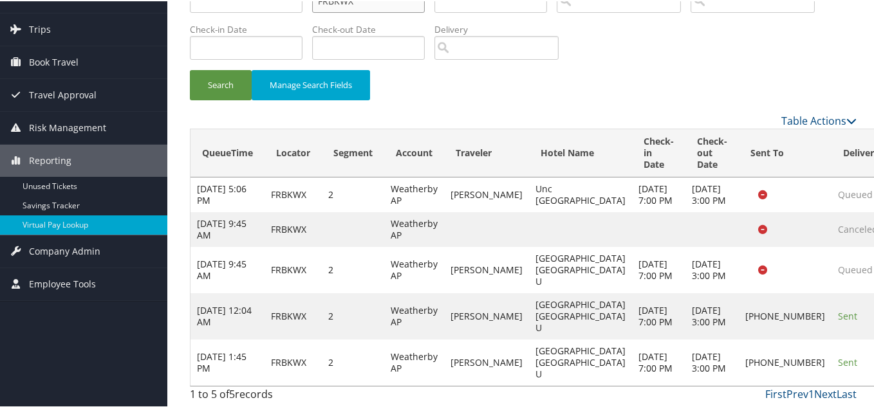
scroll to position [124, 0]
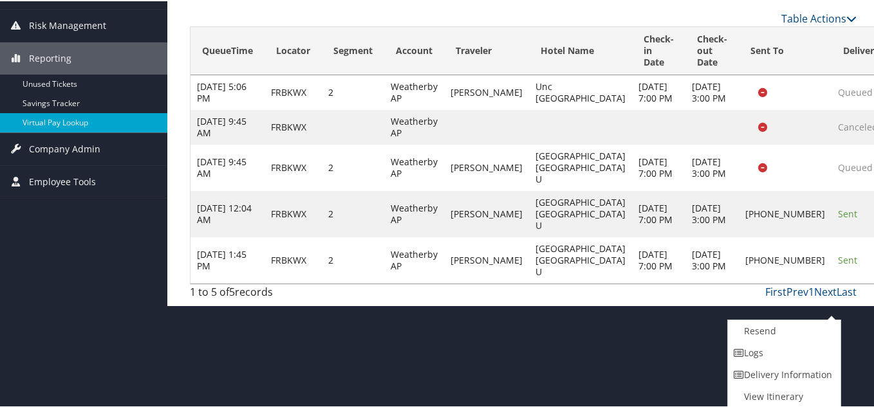
click at [804, 356] on link "Logs" at bounding box center [783, 352] width 110 height 22
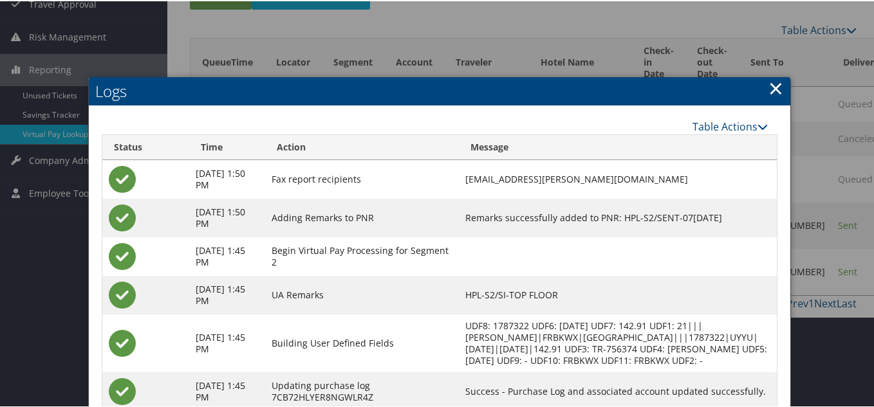
scroll to position [156, 0]
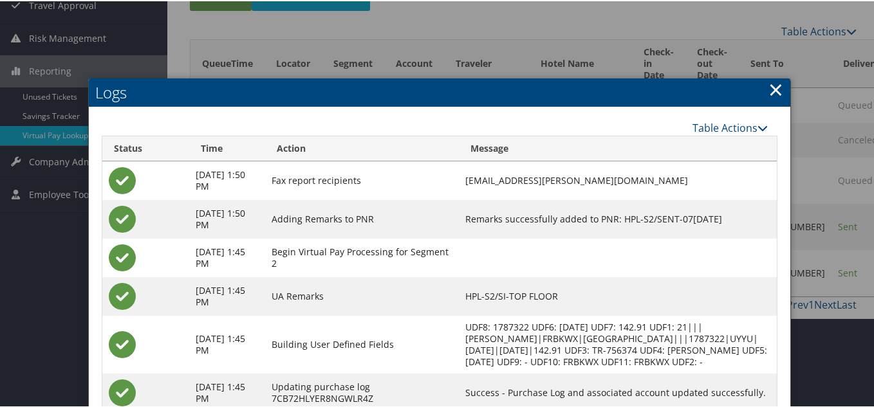
click at [770, 80] on link "×" at bounding box center [775, 88] width 15 height 26
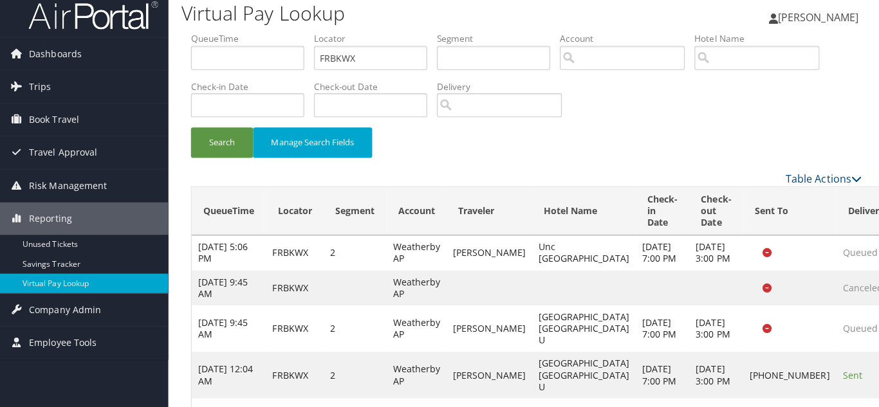
scroll to position [0, 0]
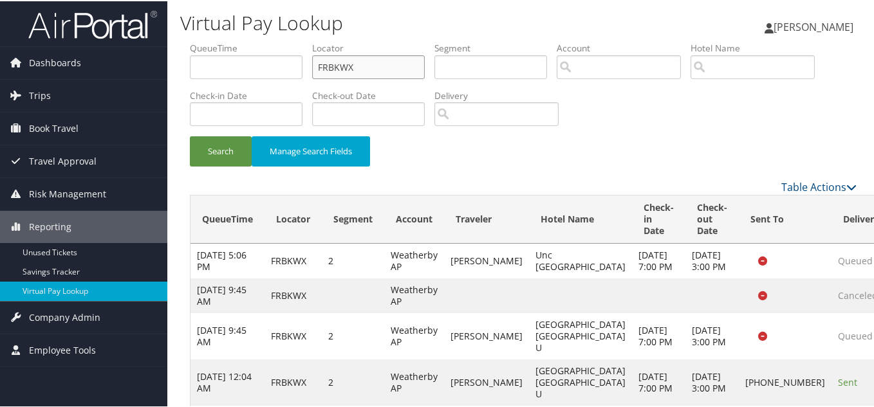
drag, startPoint x: 366, startPoint y: 69, endPoint x: 207, endPoint y: 70, distance: 159.0
click at [210, 41] on ul "QueueTime Locator FRBKWX Segment Account Traveler Hotel Name Check-in Date Chec…" at bounding box center [523, 41] width 667 height 0
paste input "AVIAEI"
click at [190, 135] on button "Search" at bounding box center [221, 150] width 62 height 30
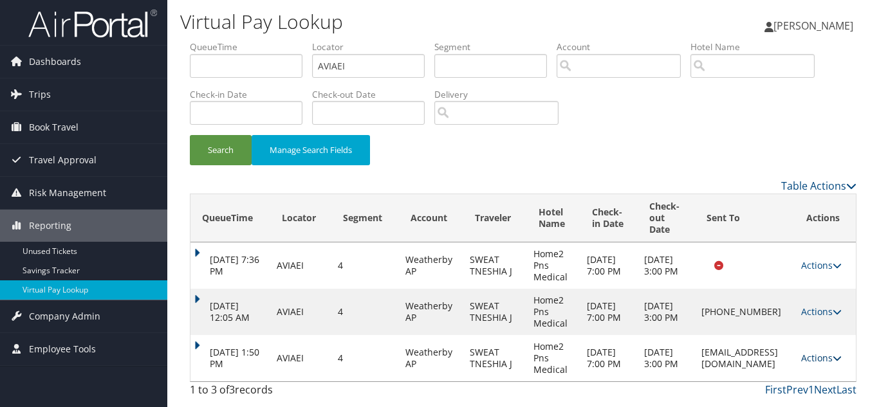
click at [824, 355] on link "Actions" at bounding box center [821, 358] width 41 height 12
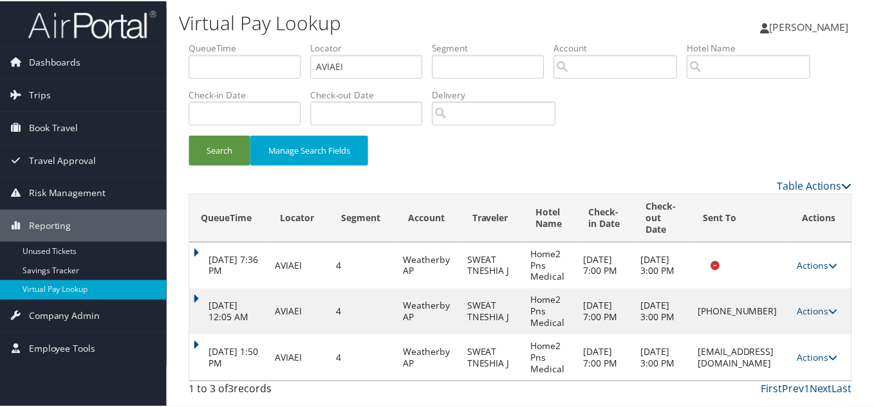
scroll to position [48, 0]
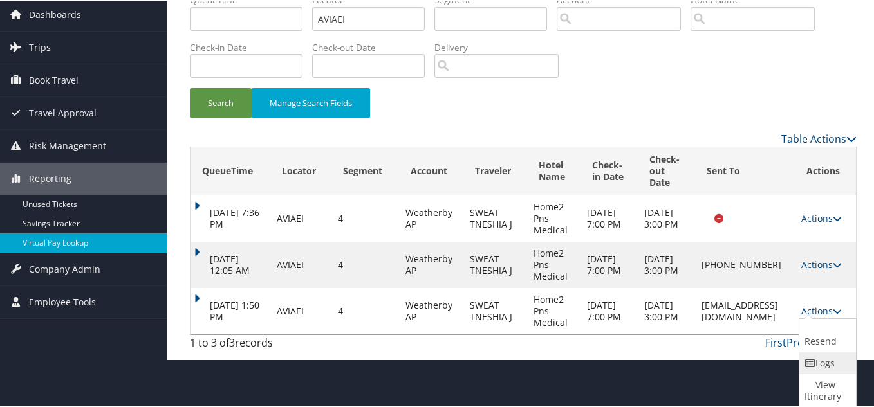
click at [835, 367] on link "Logs" at bounding box center [825, 362] width 53 height 22
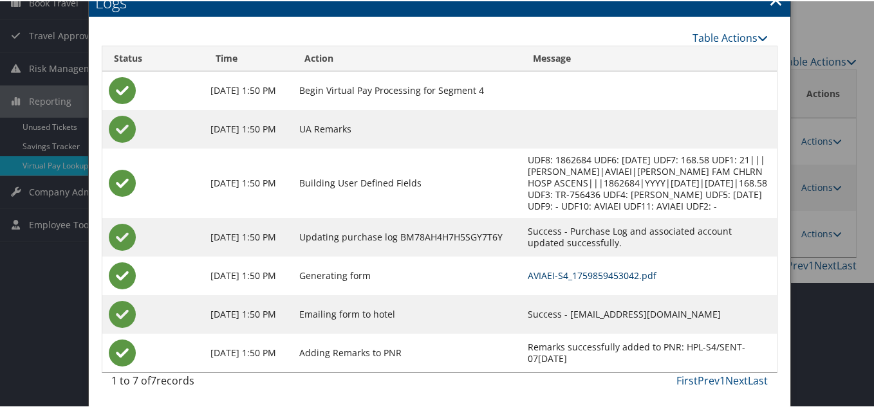
scroll to position [0, 0]
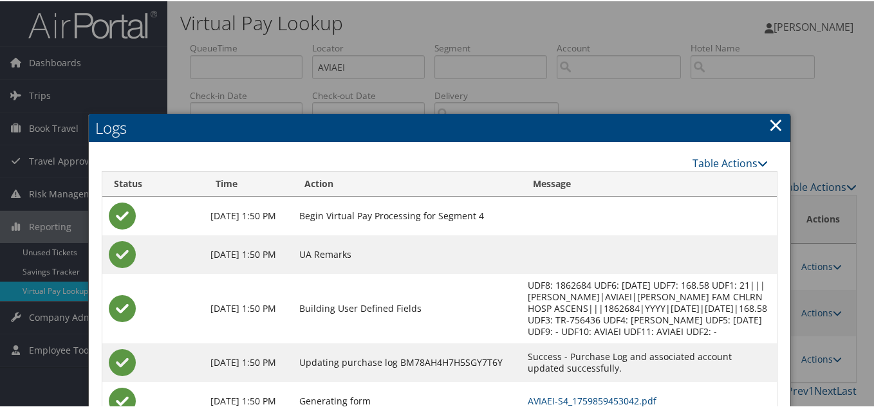
click at [770, 127] on link "×" at bounding box center [775, 124] width 15 height 26
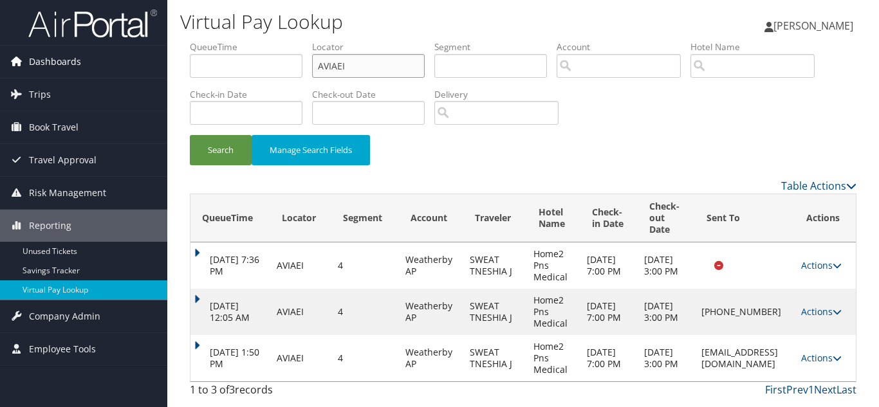
drag, startPoint x: 368, startPoint y: 69, endPoint x: 118, endPoint y: 76, distance: 250.5
click at [124, 76] on div "Dashboards AirPortal 360™ (Manager) My Travel Dashboard Trips Airtinerary® Look…" at bounding box center [439, 203] width 879 height 407
paste input "TR-764232"
click at [190, 135] on button "Search" at bounding box center [221, 150] width 62 height 30
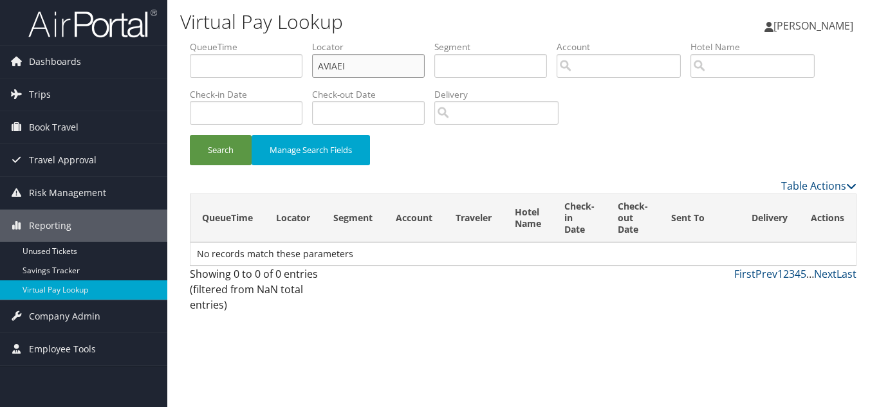
click at [371, 76] on input "AVIAEI" at bounding box center [368, 66] width 113 height 24
drag, startPoint x: 320, startPoint y: 74, endPoint x: 279, endPoint y: 74, distance: 41.2
click at [279, 41] on ul "QueueTime Locator AVIAEI Segment Account Traveler Hotel Name Check-in Date Chec…" at bounding box center [523, 41] width 667 height 0
paste input "LOZPUD"
click at [190, 135] on button "Search" at bounding box center [221, 150] width 62 height 30
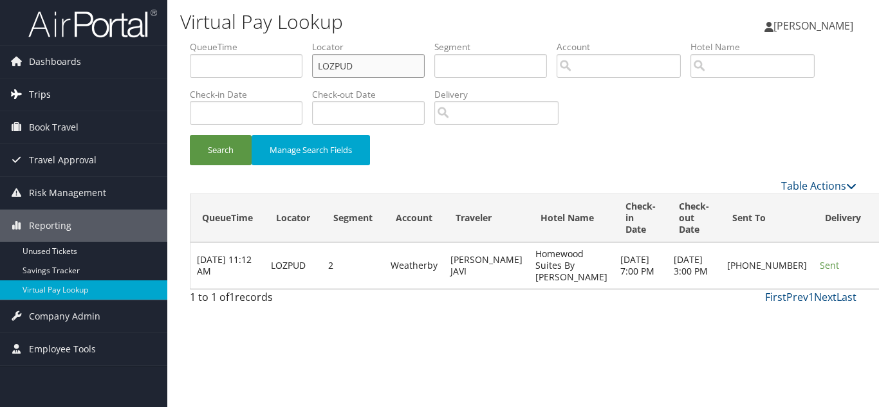
drag, startPoint x: 373, startPoint y: 64, endPoint x: 28, endPoint y: 90, distance: 345.3
click at [79, 80] on div "Dashboards AirPortal 360™ (Manager) My Travel Dashboard Trips Airtinerary® Look…" at bounding box center [439, 203] width 879 height 407
paste input "FMQNWZ"
type input "FMQNWZ"
click at [190, 135] on button "Search" at bounding box center [221, 150] width 62 height 30
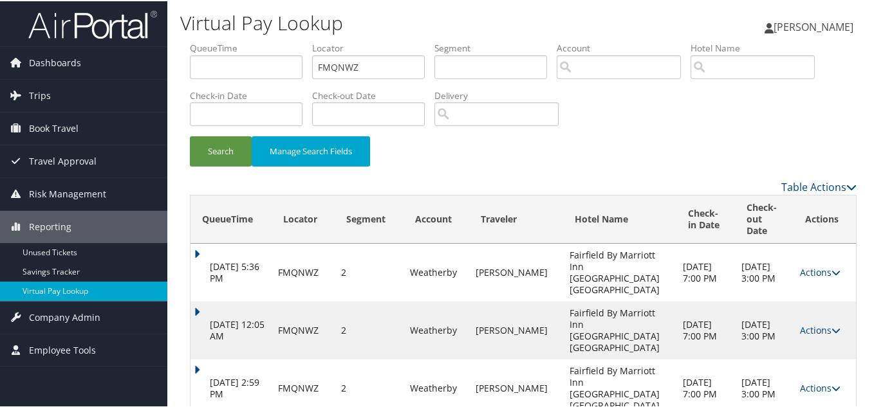
scroll to position [124, 0]
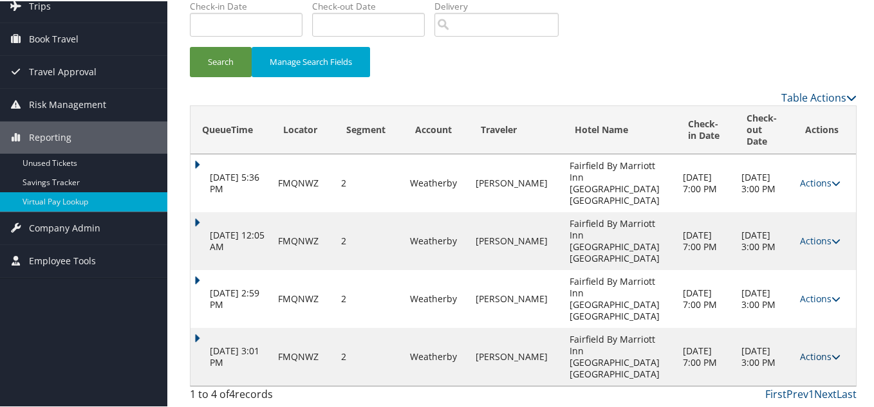
click at [817, 352] on link "Actions" at bounding box center [820, 355] width 41 height 12
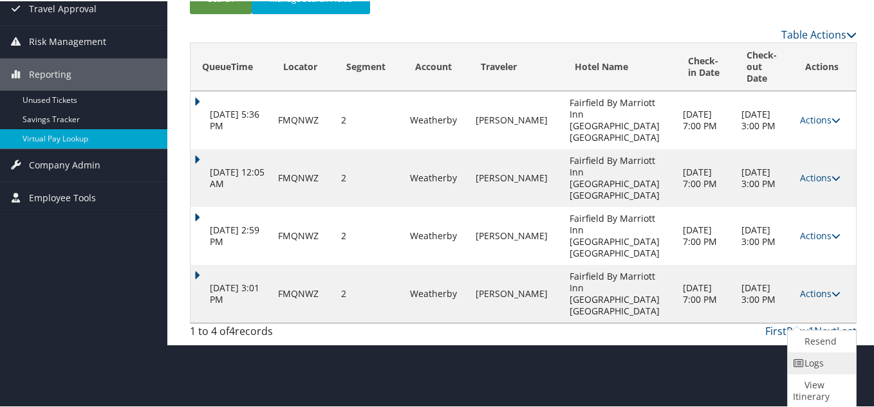
click at [809, 371] on link "Logs" at bounding box center [820, 362] width 65 height 22
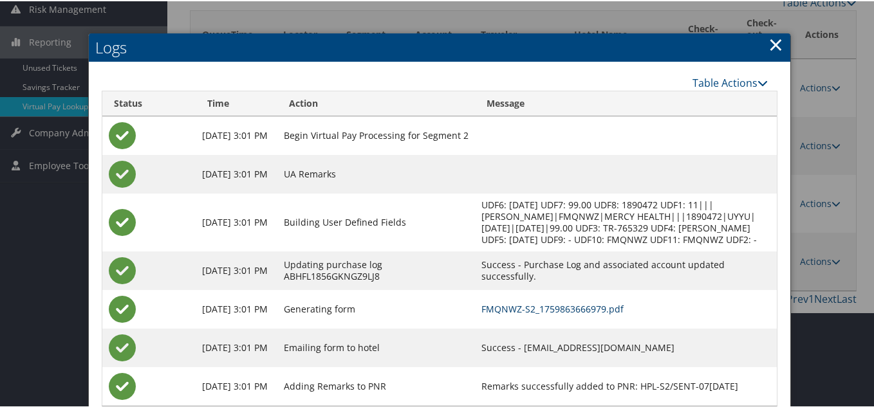
scroll to position [165, 0]
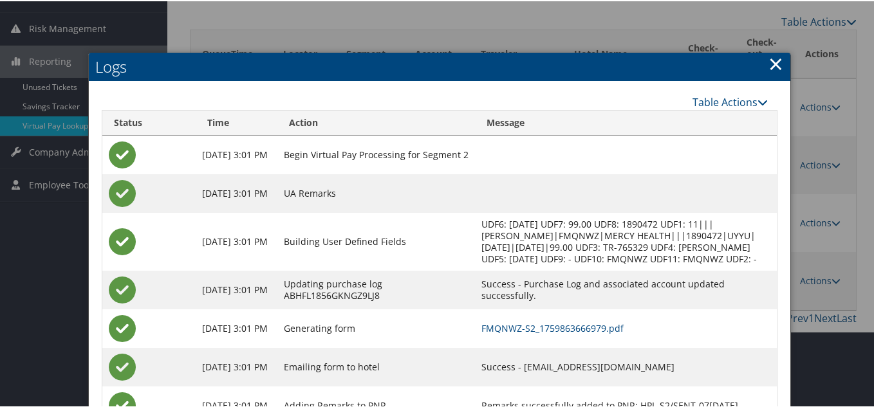
click at [763, 64] on h2 "Logs" at bounding box center [440, 65] width 702 height 28
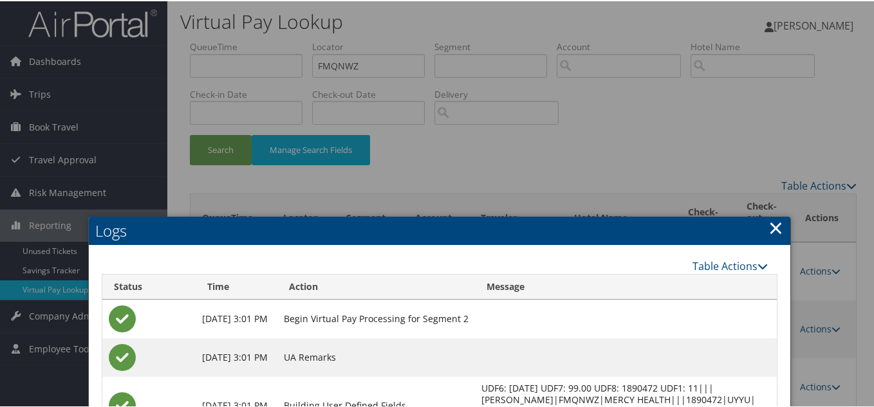
scroll to position [0, 0]
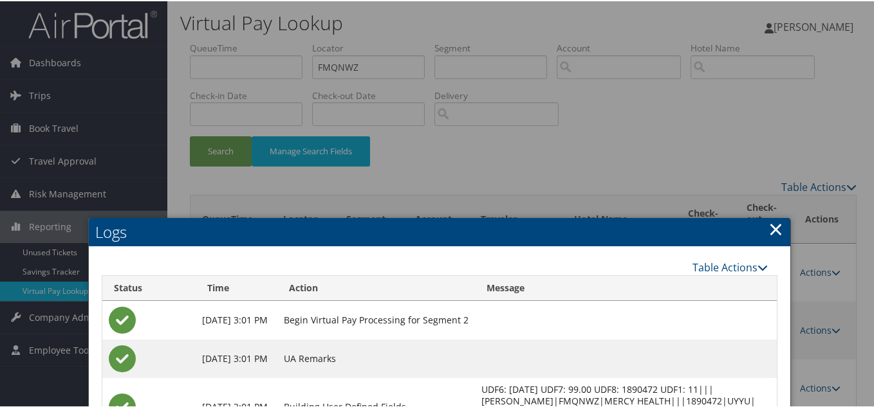
click at [774, 225] on link "×" at bounding box center [775, 228] width 15 height 26
